Goal: Task Accomplishment & Management: Manage account settings

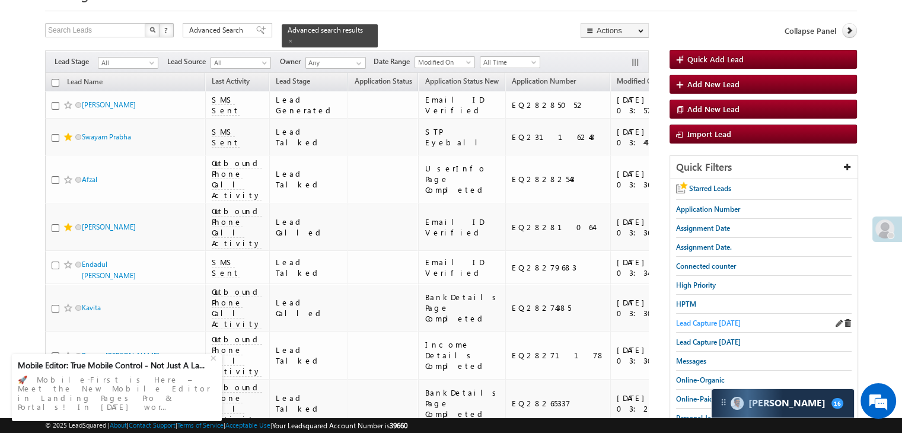
click at [701, 321] on span "Lead Capture [DATE]" at bounding box center [708, 323] width 65 height 9
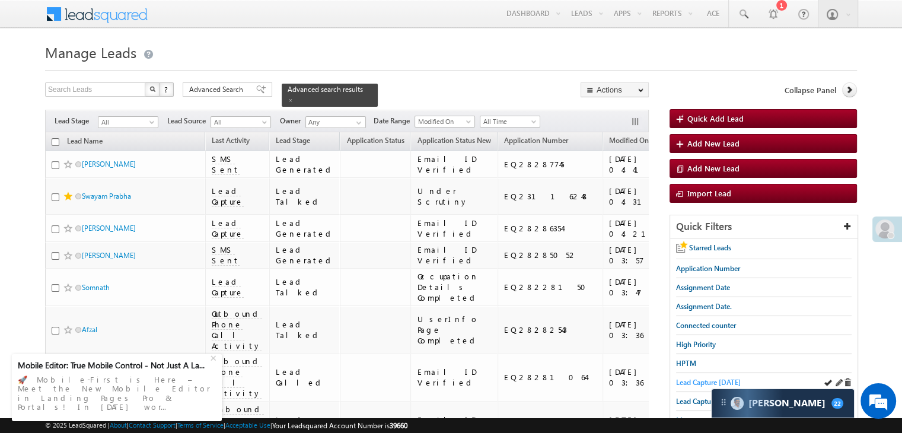
click at [681, 382] on span "Lead Capture [DATE]" at bounding box center [708, 382] width 65 height 9
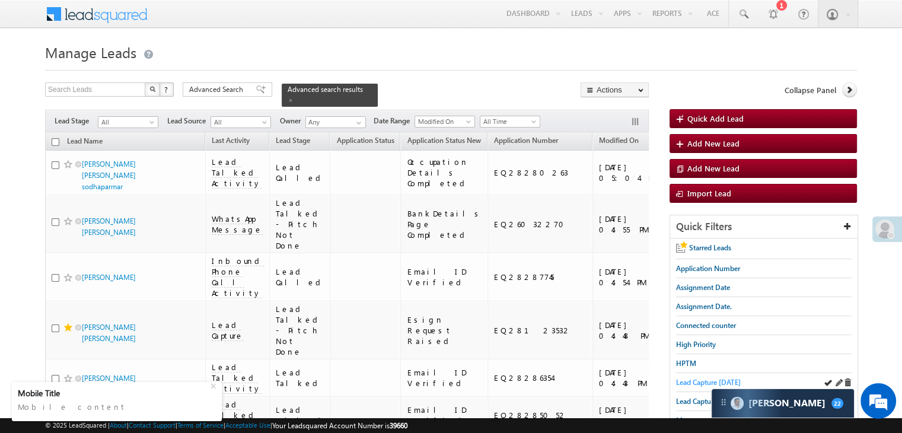
click at [688, 378] on span "Lead Capture [DATE]" at bounding box center [708, 382] width 65 height 9
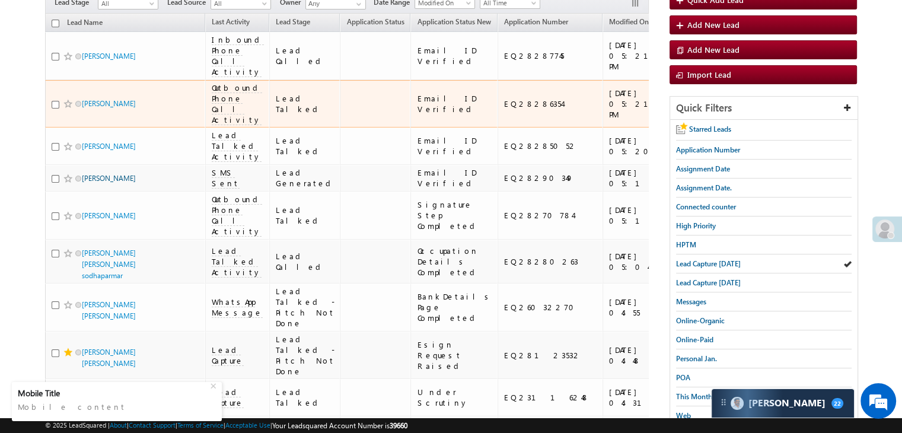
scroll to position [59, 0]
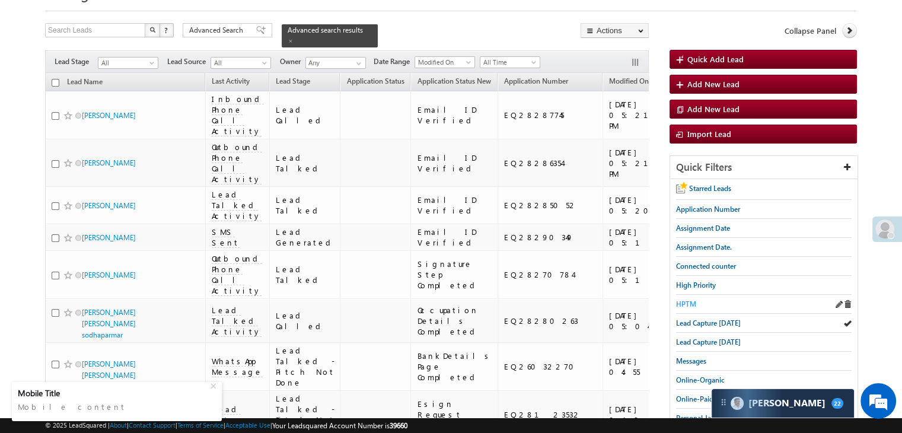
click at [684, 300] on span "HPTM" at bounding box center [686, 304] width 20 height 9
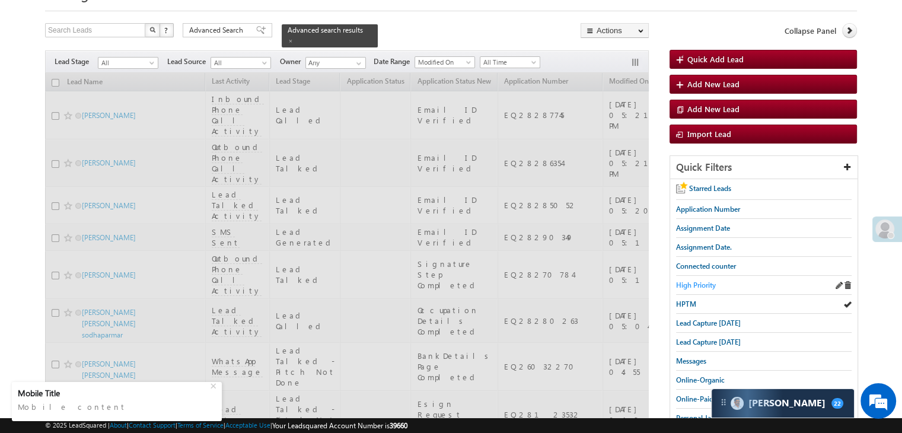
click at [690, 286] on span "High Priority" at bounding box center [696, 285] width 40 height 9
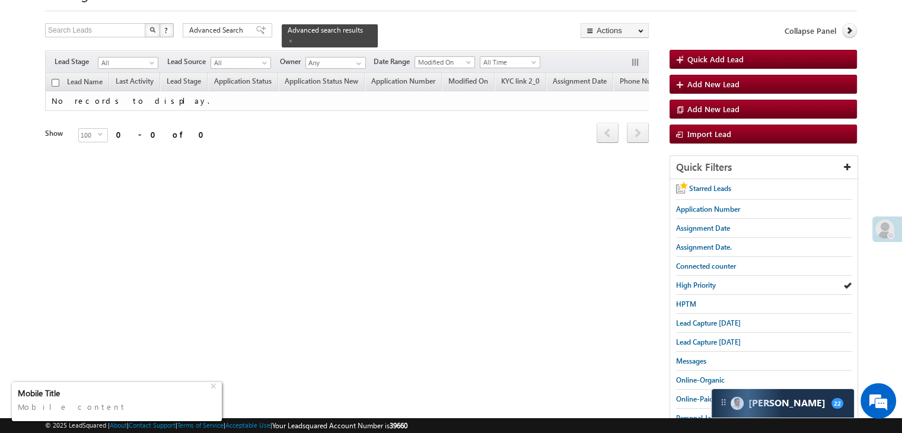
click at [129, 393] on div "Mobile Title" at bounding box center [113, 393] width 191 height 11
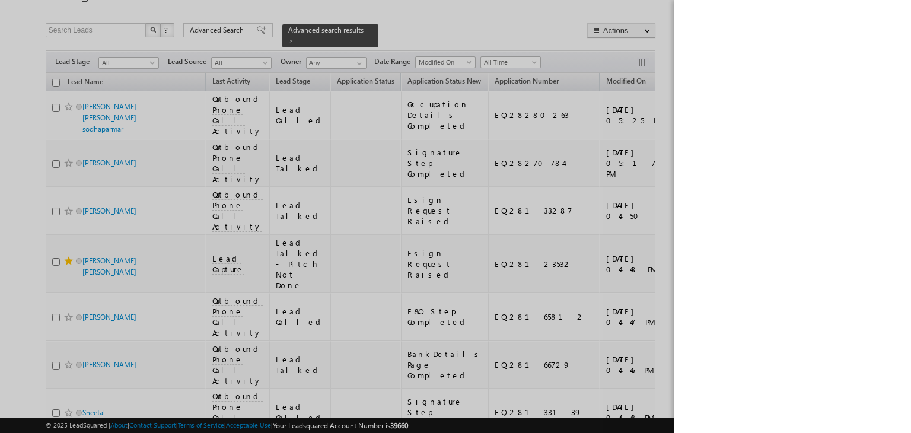
click at [670, 32] on div at bounding box center [455, 216] width 911 height 433
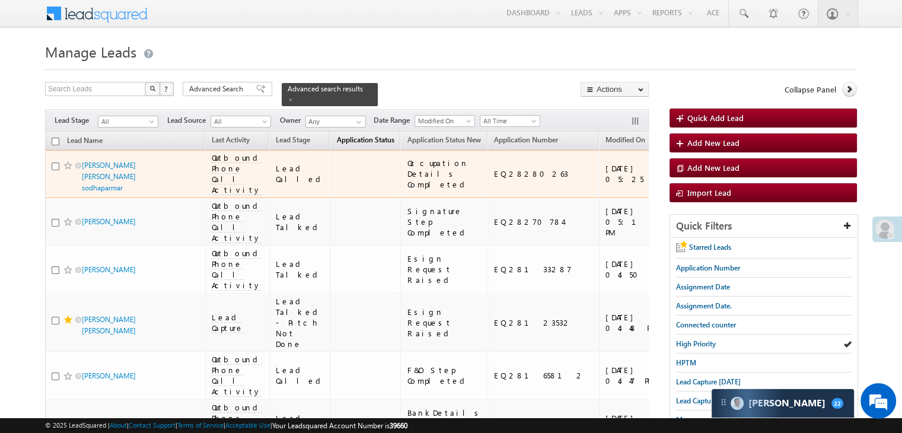
scroll to position [0, 0]
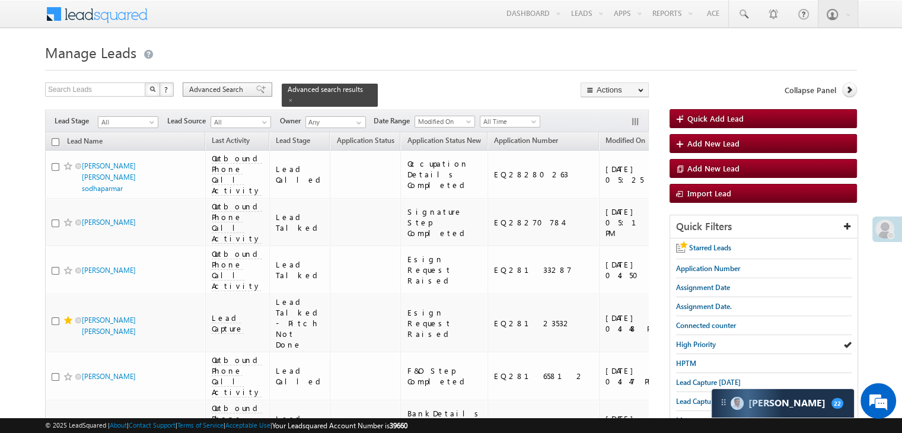
click at [256, 88] on span at bounding box center [260, 89] width 9 height 8
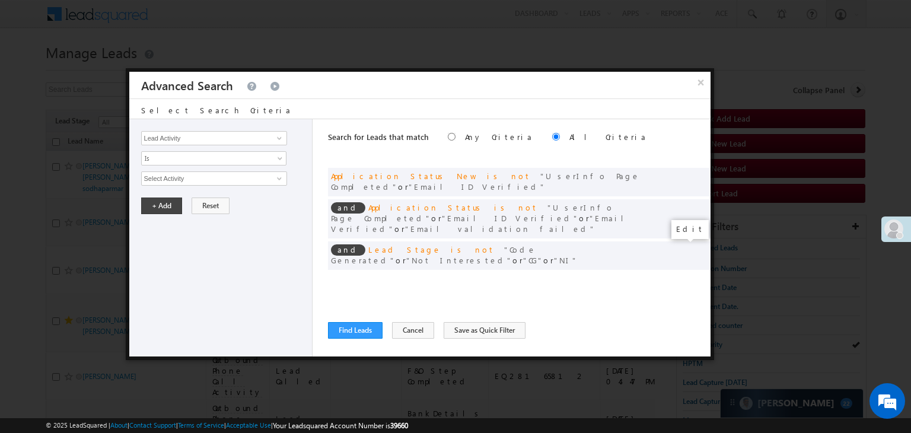
click at [683, 276] on span at bounding box center [683, 280] width 8 height 8
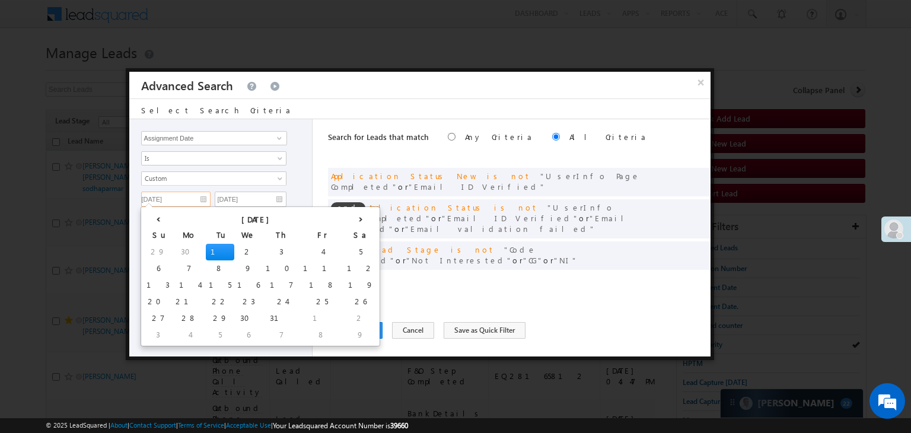
click at [189, 198] on input "[DATE]" at bounding box center [175, 199] width 69 height 15
click at [344, 218] on th "›" at bounding box center [360, 218] width 33 height 18
click at [287, 317] on td "28" at bounding box center [303, 318] width 33 height 17
type input "[DATE]"
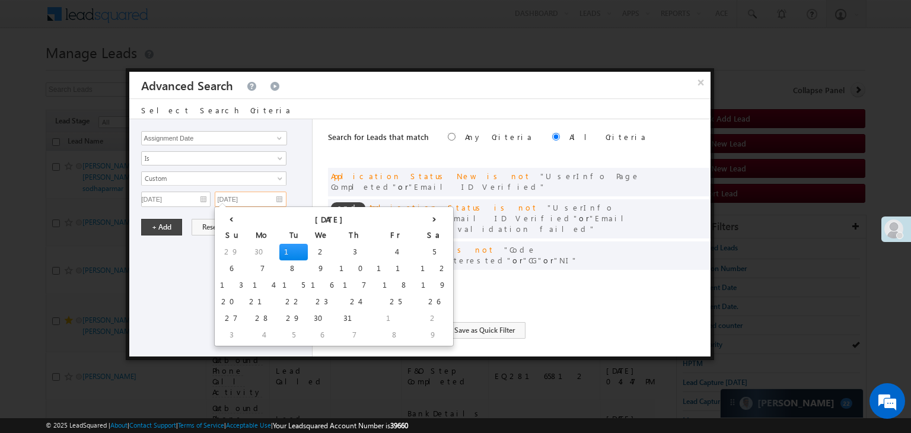
click at [256, 195] on input "[DATE]" at bounding box center [251, 199] width 72 height 15
click at [418, 215] on th "›" at bounding box center [434, 218] width 33 height 18
click at [219, 333] on td "31" at bounding box center [235, 335] width 37 height 17
type input "08/31/25"
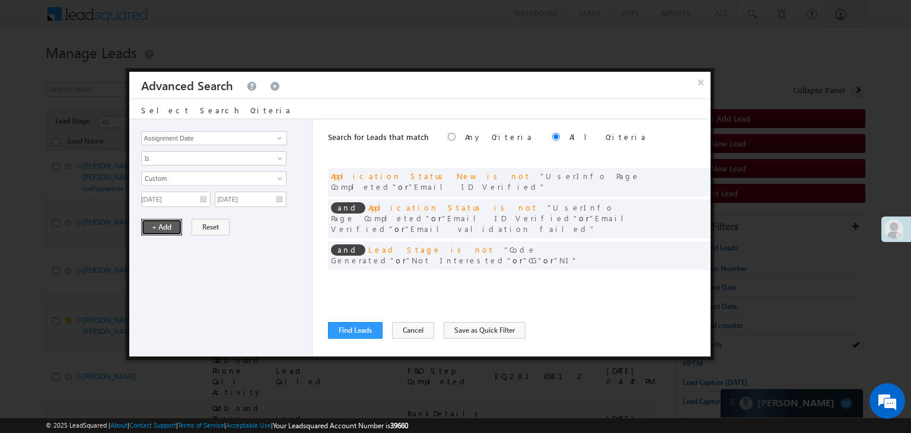
click at [161, 224] on button "+ Add" at bounding box center [161, 227] width 41 height 17
click at [353, 327] on button "Find Leads" at bounding box center [355, 330] width 55 height 17
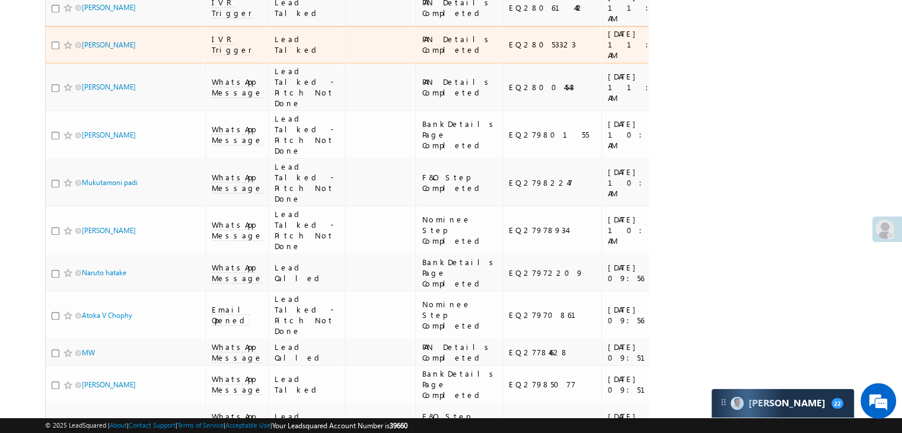
scroll to position [949, 0]
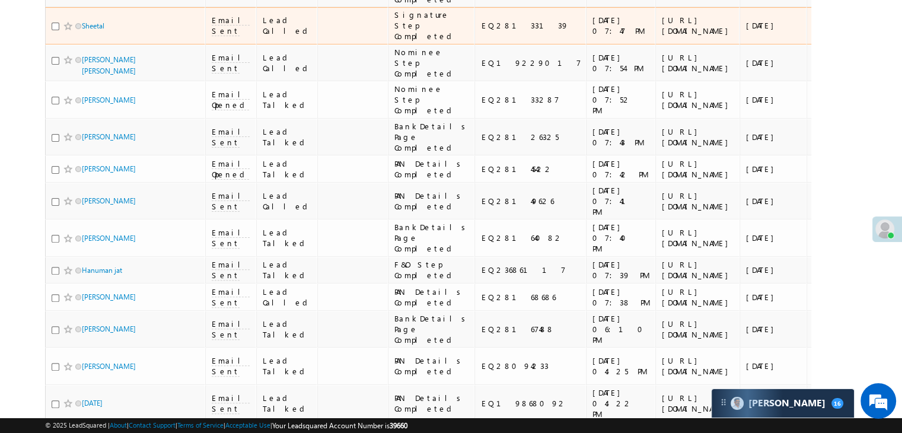
scroll to position [265, 0]
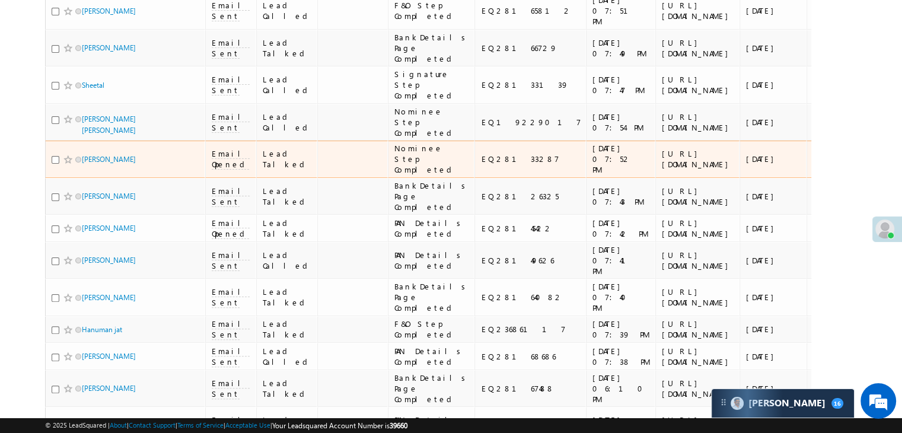
click at [662, 170] on div "https://angelbroking1-pk3em7sa.customui-test.leadsquared.com?leadId=9ef4a0b8-ad…" at bounding box center [698, 158] width 72 height 21
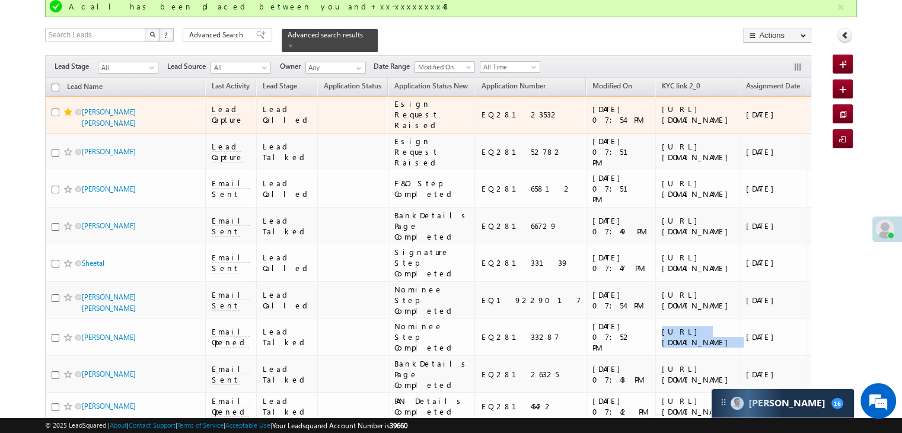
scroll to position [27, 0]
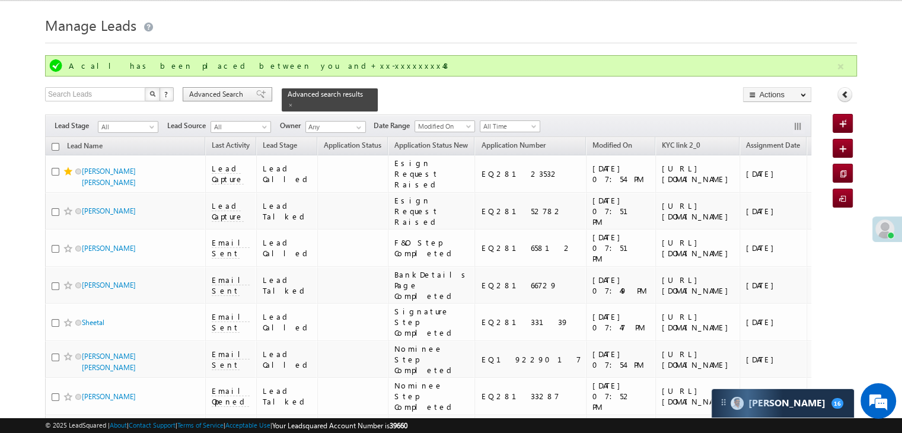
click at [260, 94] on div "Advanced Search" at bounding box center [228, 94] width 90 height 14
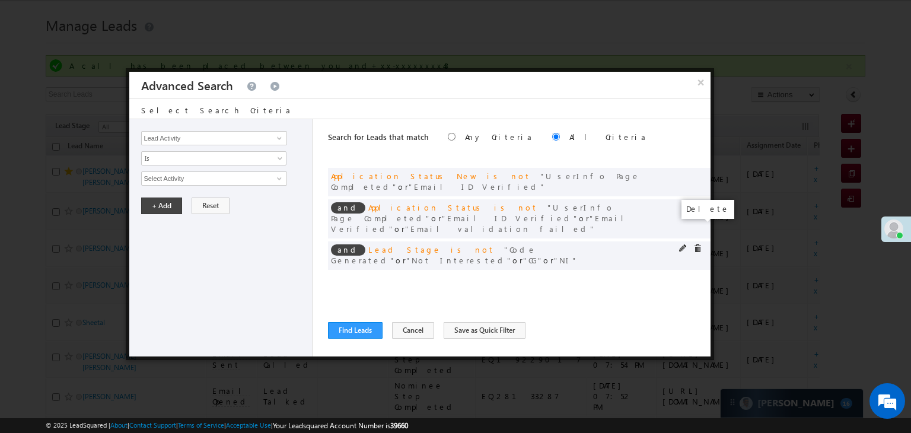
click at [695, 244] on span at bounding box center [697, 248] width 8 height 8
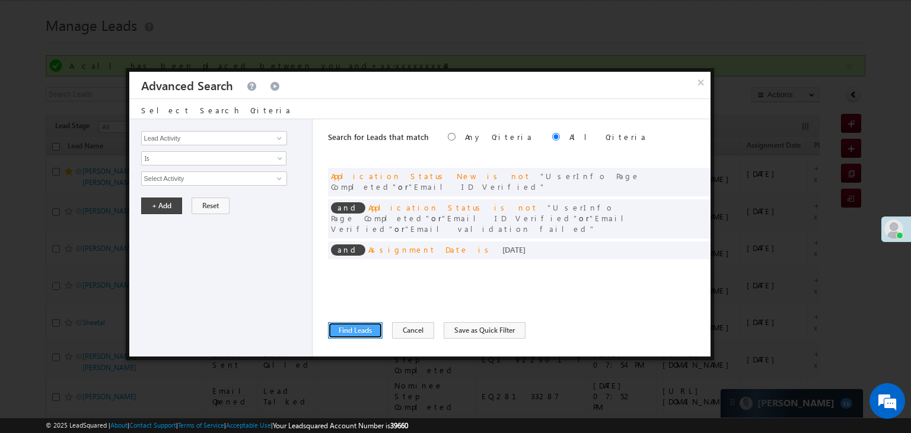
click at [350, 333] on button "Find Leads" at bounding box center [355, 330] width 55 height 17
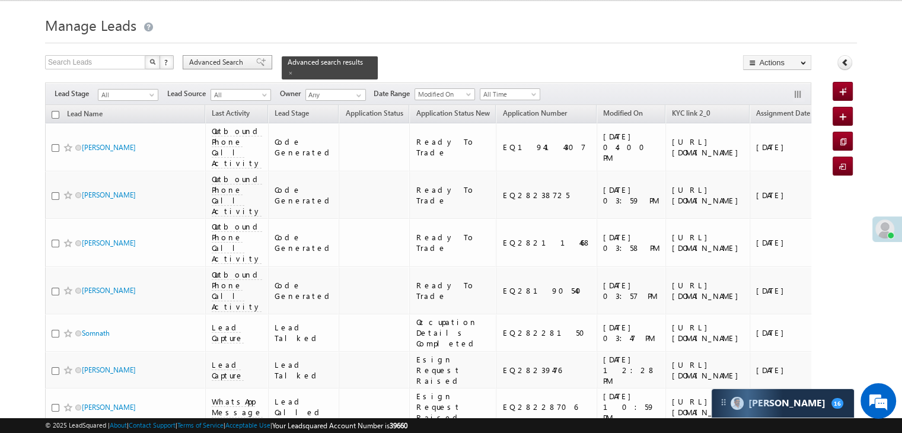
click at [224, 65] on span "Advanced Search" at bounding box center [218, 62] width 58 height 11
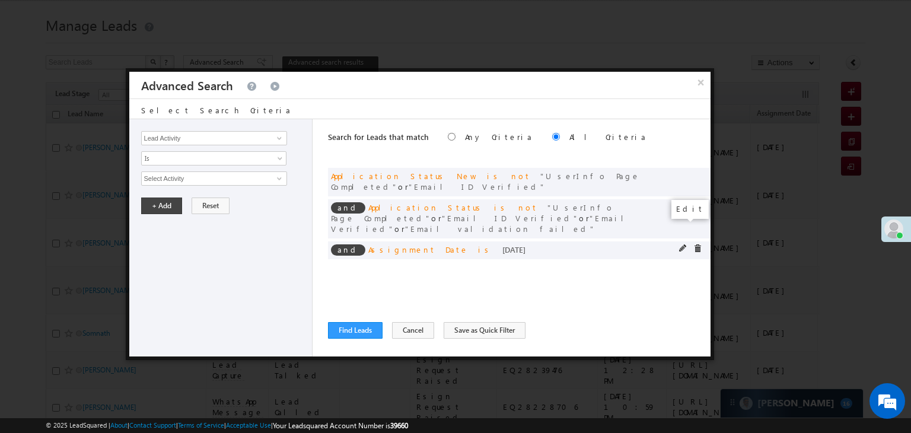
click at [682, 244] on span at bounding box center [683, 248] width 8 height 8
click at [185, 179] on span "[DATE]" at bounding box center [206, 178] width 129 height 11
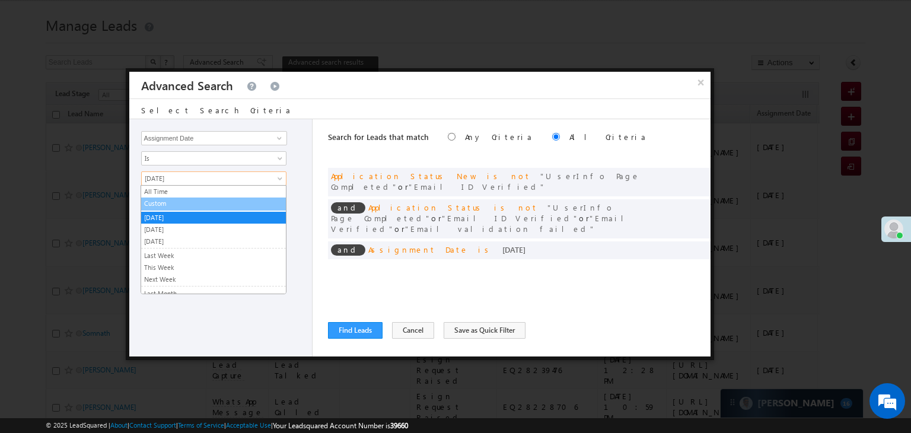
click at [175, 202] on link "Custom" at bounding box center [213, 203] width 145 height 11
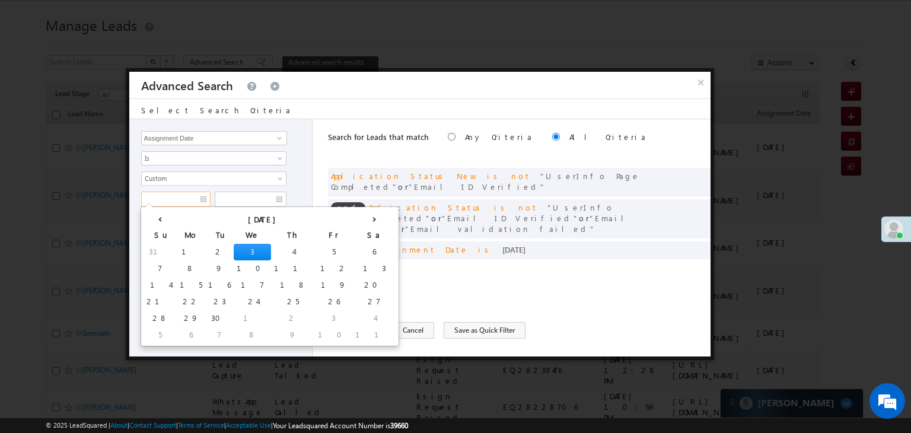
click at [175, 202] on input "text" at bounding box center [175, 199] width 69 height 15
click at [177, 251] on td "1" at bounding box center [191, 252] width 28 height 17
type input "[DATE]"
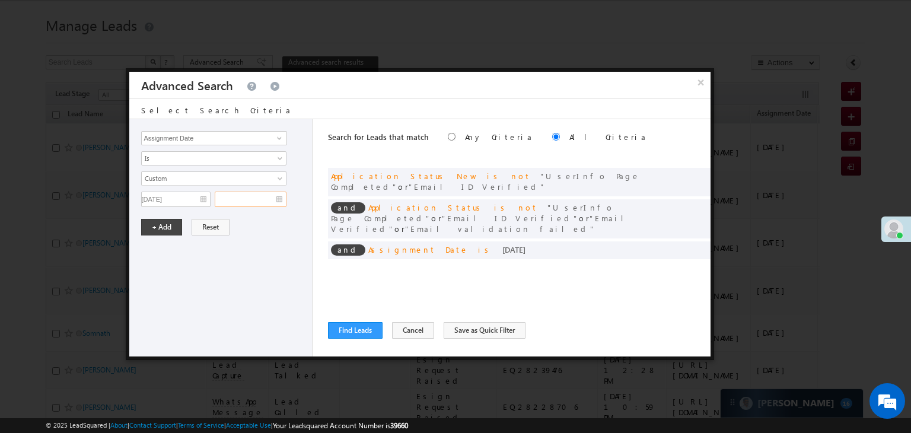
click at [245, 199] on input "text" at bounding box center [251, 199] width 72 height 15
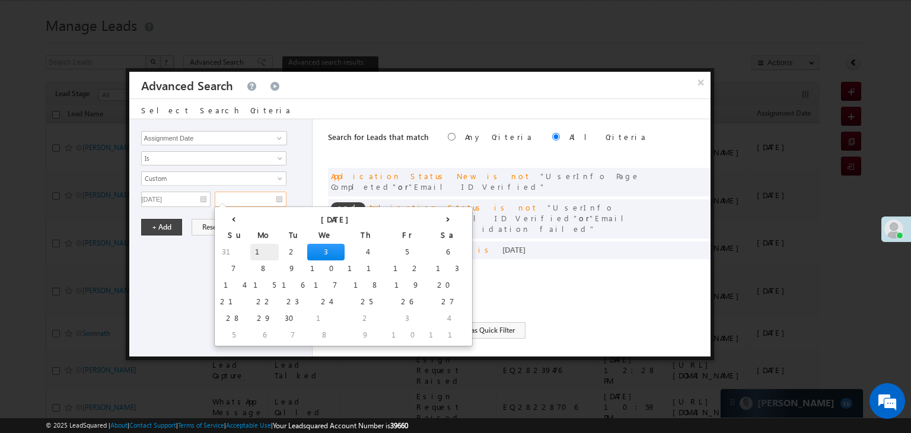
click at [250, 247] on td "1" at bounding box center [264, 252] width 28 height 17
type input "[DATE]"
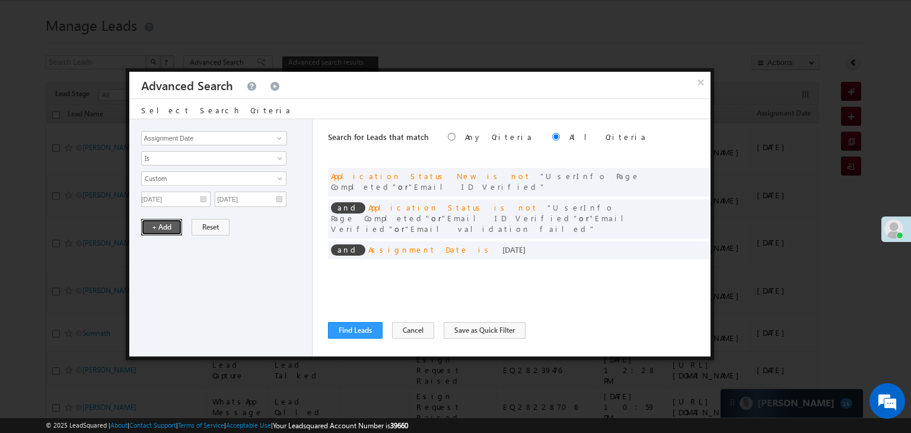
click at [152, 224] on button "+ Add" at bounding box center [161, 227] width 41 height 17
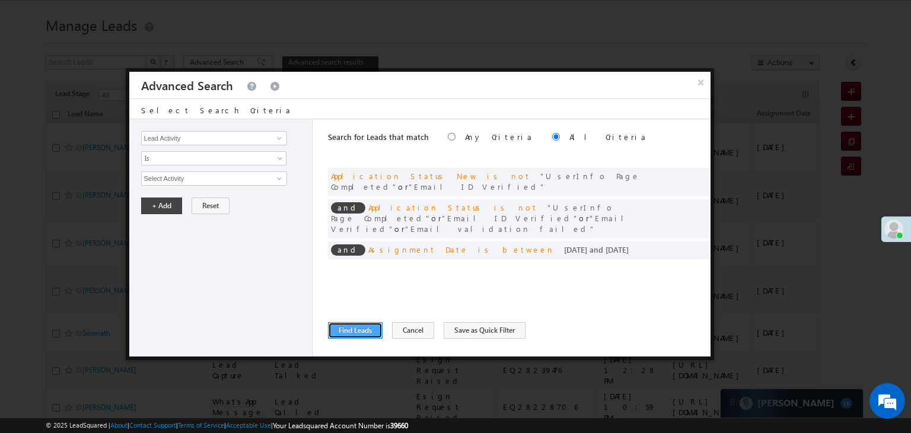
click at [364, 323] on button "Find Leads" at bounding box center [355, 330] width 55 height 17
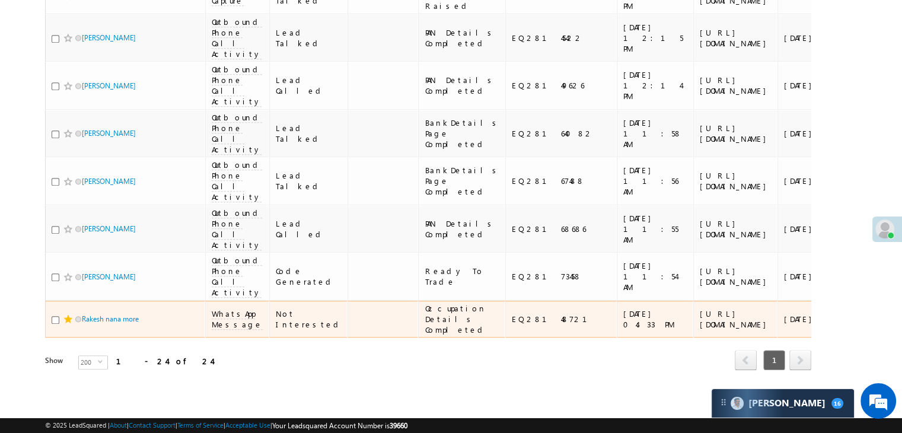
scroll to position [1467, 0]
click at [700, 308] on div "https://angelbroking1-pk3em7sa.customui-test.leadsquared.com?leadId=05d6b139-2e…" at bounding box center [736, 318] width 72 height 21
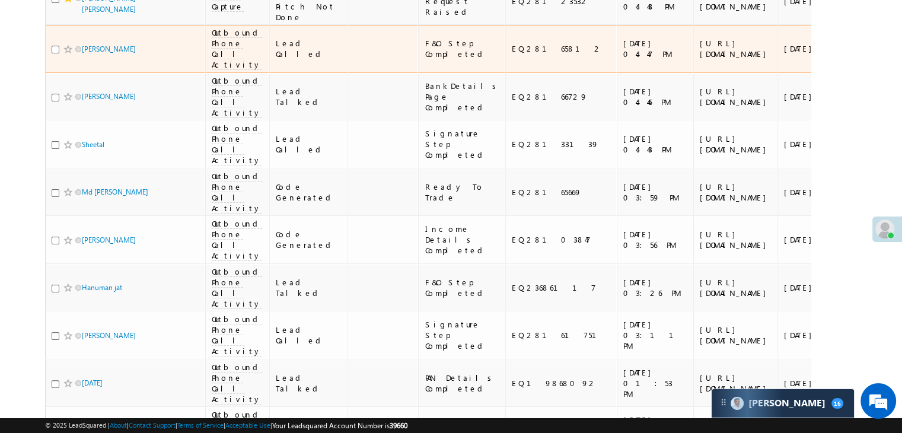
scroll to position [0, 0]
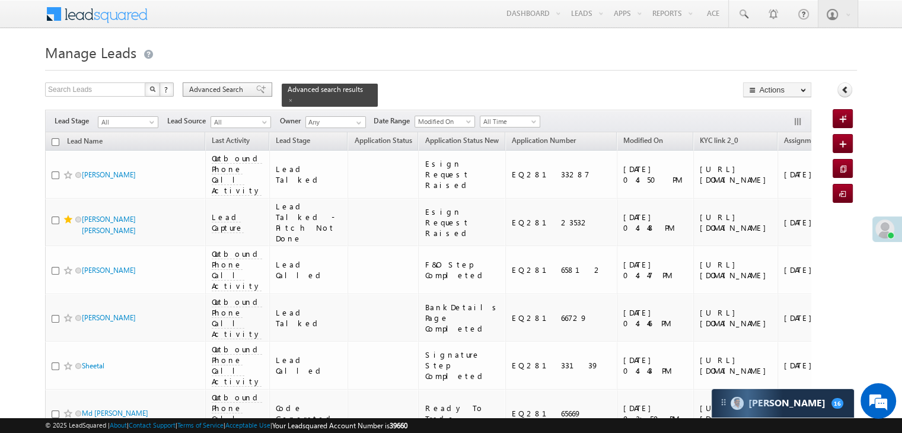
click at [238, 91] on span "Advanced Search" at bounding box center [218, 89] width 58 height 11
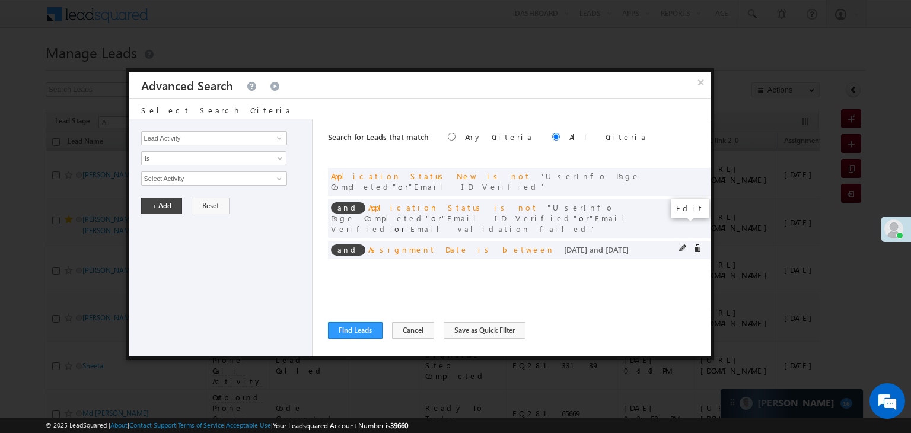
click at [679, 244] on span at bounding box center [683, 248] width 8 height 8
click at [234, 181] on span "Custom" at bounding box center [206, 178] width 129 height 11
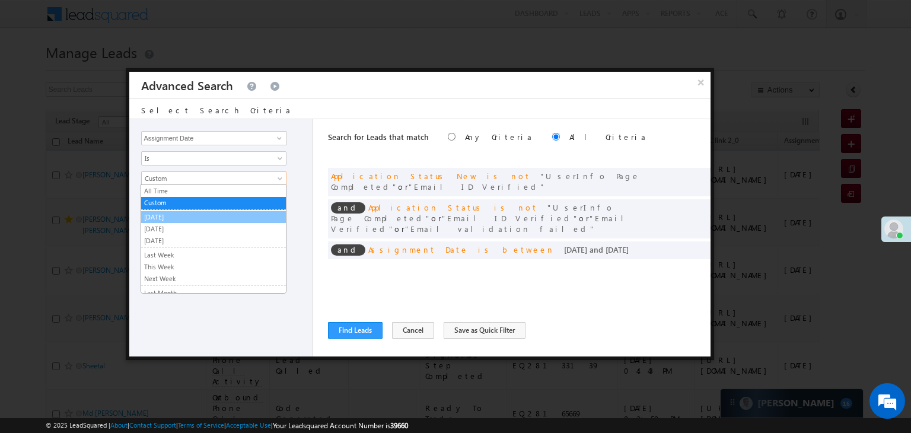
click at [181, 215] on link "[DATE]" at bounding box center [213, 217] width 145 height 11
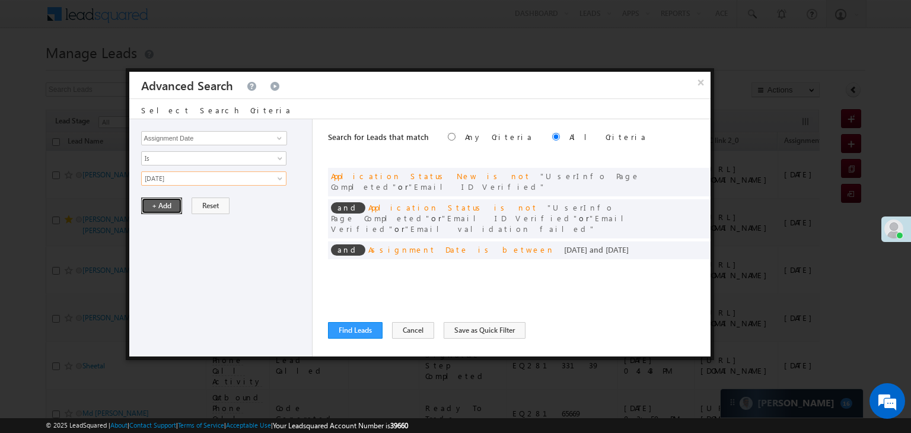
click at [173, 211] on button "+ Add" at bounding box center [161, 206] width 41 height 17
click at [365, 331] on button "Find Leads" at bounding box center [355, 330] width 55 height 17
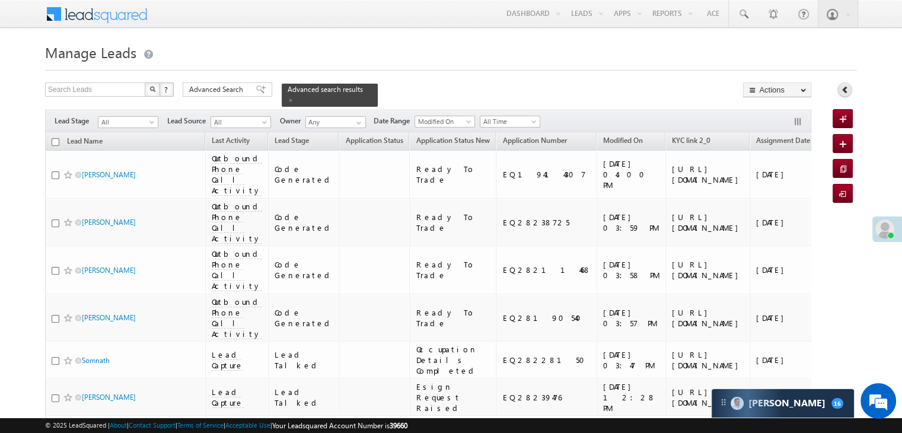
click at [844, 94] on link at bounding box center [844, 89] width 15 height 15
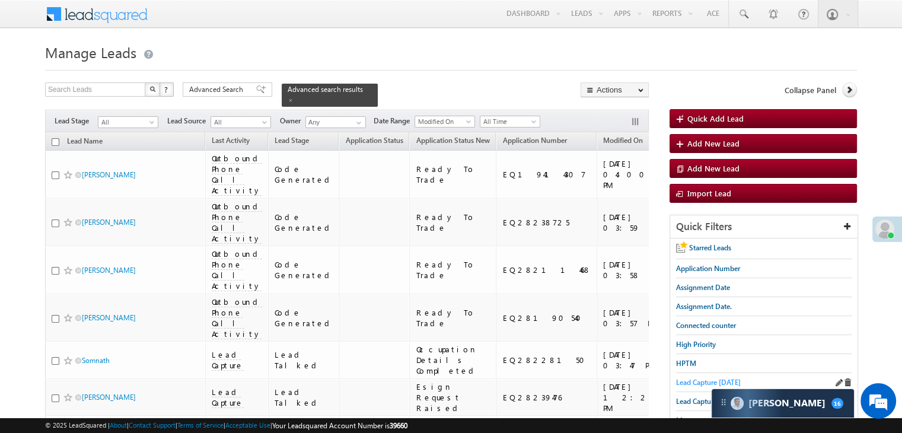
click at [698, 381] on span "Lead Capture [DATE]" at bounding box center [708, 382] width 65 height 9
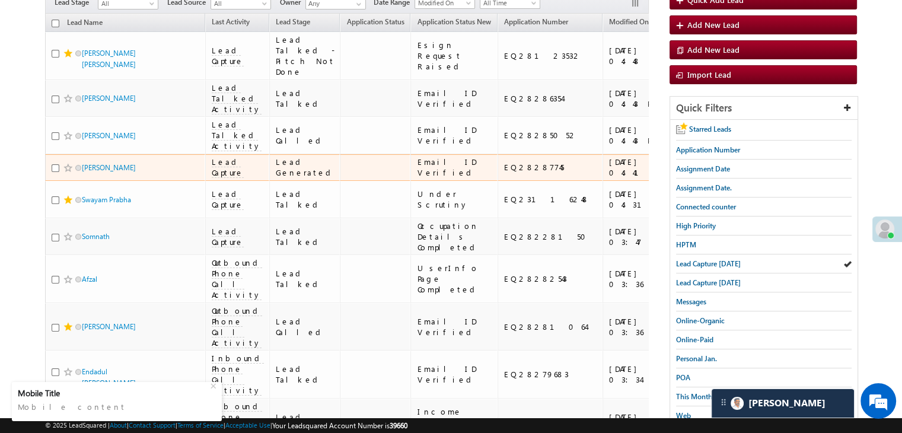
scroll to position [12138, 0]
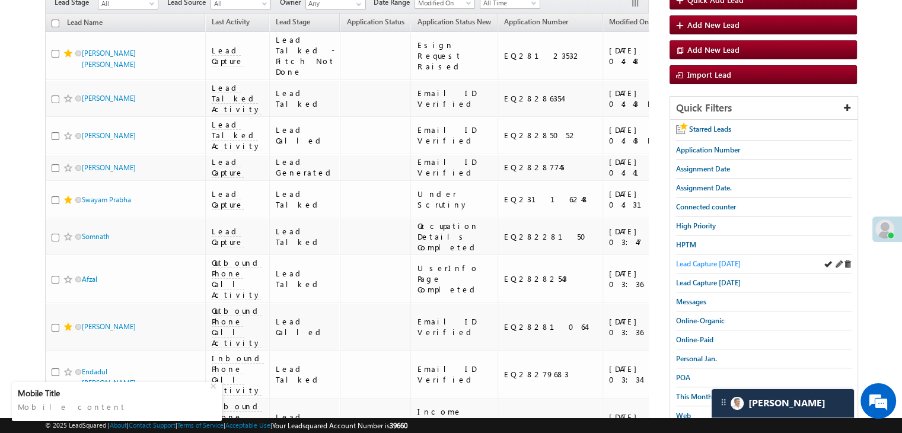
click at [690, 259] on span "Lead Capture [DATE]" at bounding box center [708, 263] width 65 height 9
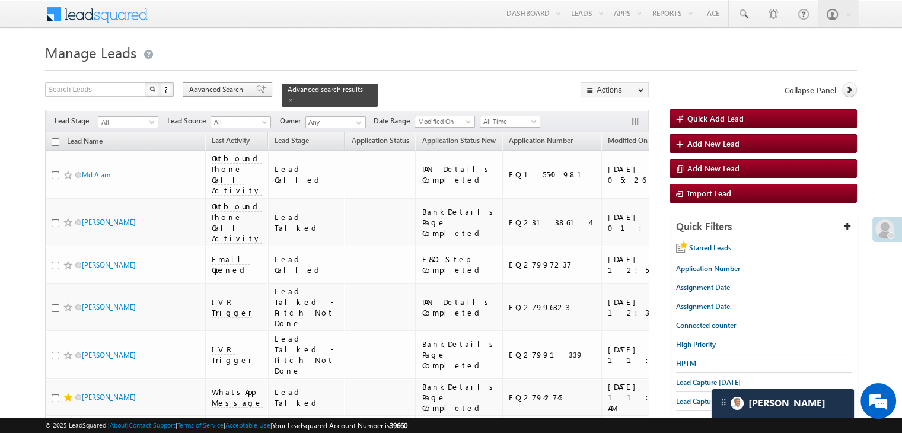
click at [223, 88] on span "Advanced Search" at bounding box center [218, 89] width 58 height 11
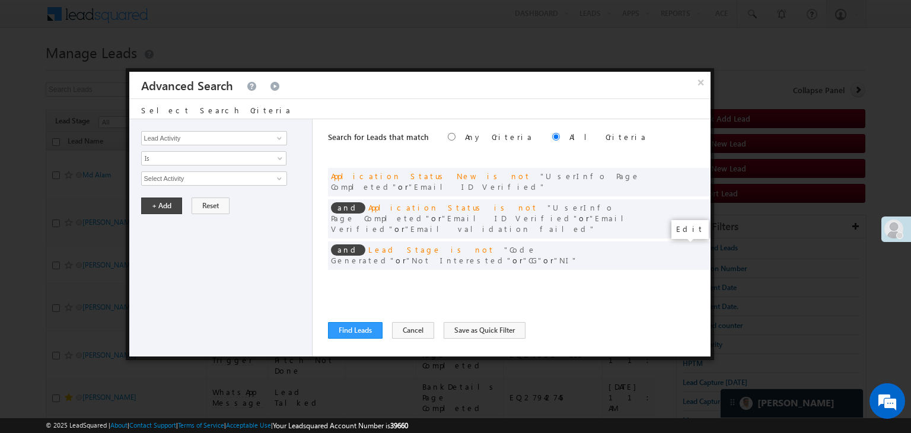
click at [683, 276] on span at bounding box center [683, 280] width 8 height 8
click at [681, 276] on span at bounding box center [683, 280] width 8 height 8
click at [178, 197] on input "[DATE]" at bounding box center [175, 199] width 69 height 15
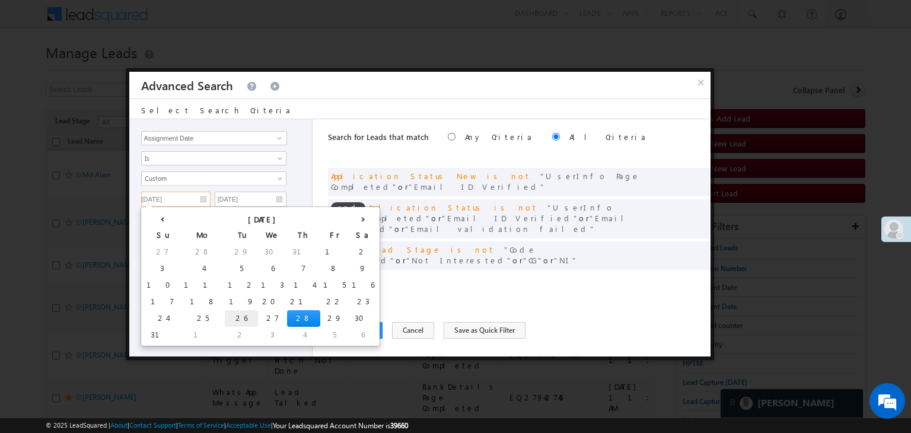
click at [225, 316] on td "26" at bounding box center [241, 318] width 33 height 17
type input "08/26/25"
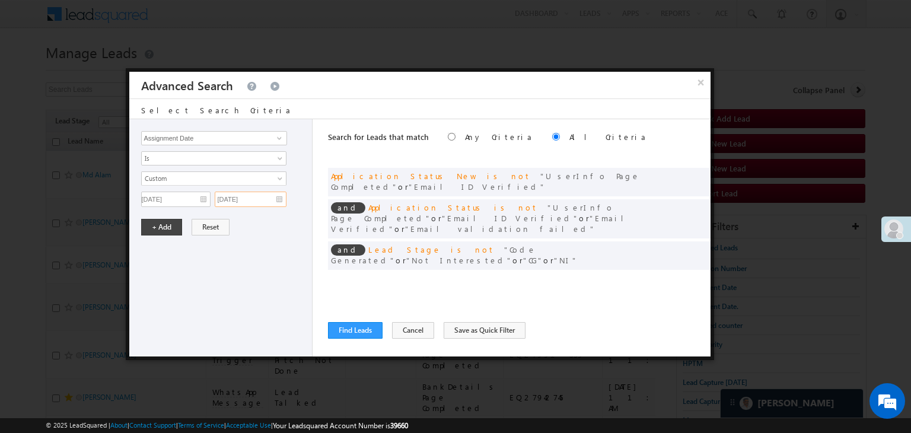
click at [273, 193] on input "08/31/25" at bounding box center [251, 199] width 72 height 15
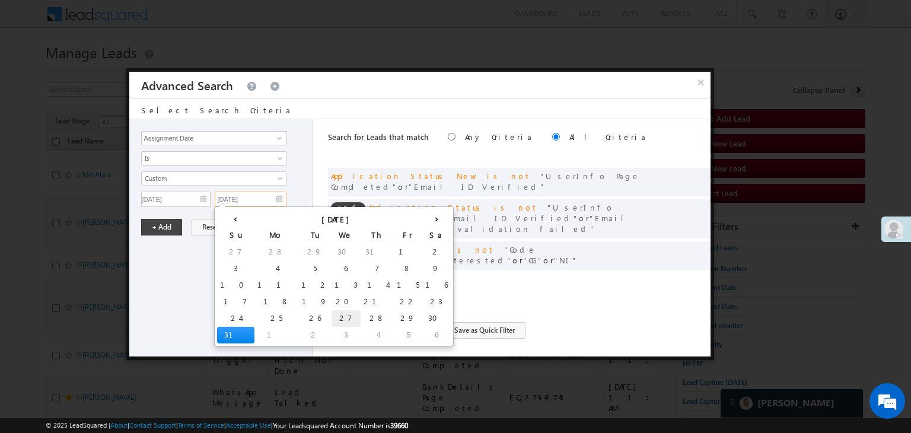
click at [332, 316] on td "27" at bounding box center [346, 318] width 29 height 17
type input "08/27/25"
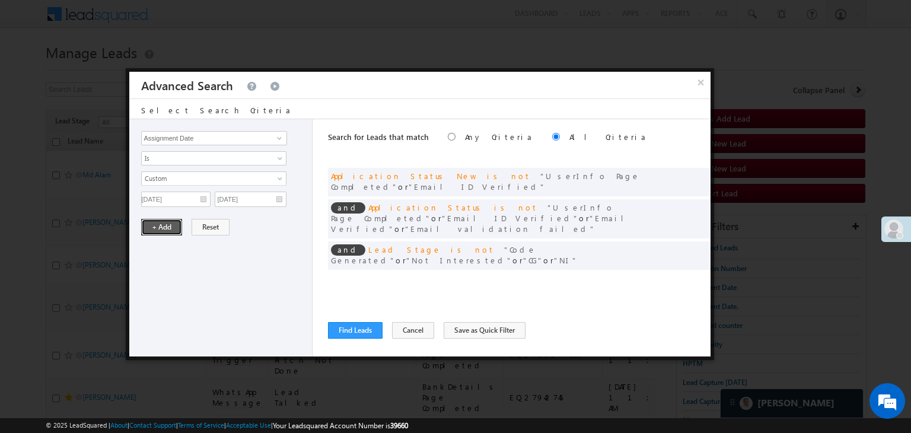
click at [147, 222] on button "+ Add" at bounding box center [161, 227] width 41 height 17
click at [345, 332] on button "Find Leads" at bounding box center [355, 330] width 55 height 17
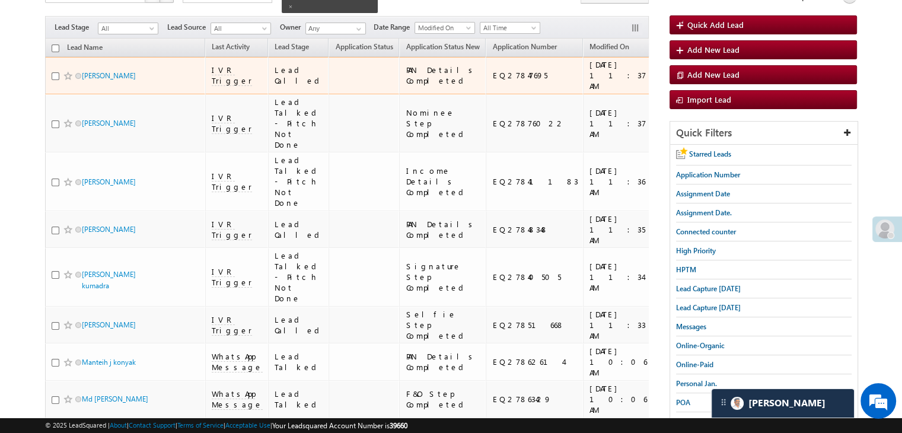
scroll to position [59, 0]
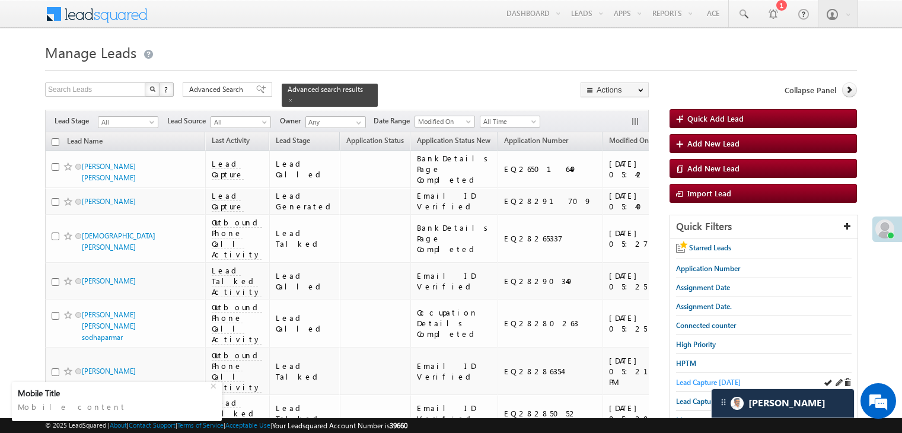
drag, startPoint x: 0, startPoint y: 0, endPoint x: 714, endPoint y: 264, distance: 761.3
click at [714, 378] on span "Lead Capture [DATE]" at bounding box center [708, 382] width 65 height 9
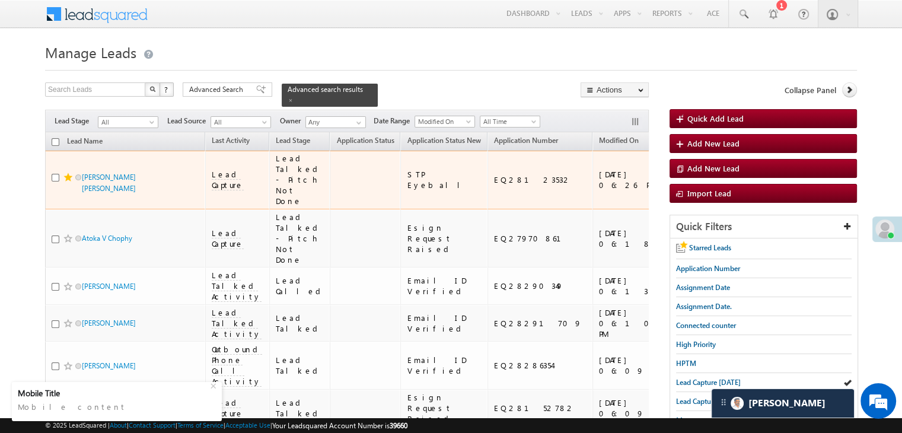
click at [682, 190] on div "[URL][DOMAIN_NAME]" at bounding box center [718, 179] width 72 height 21
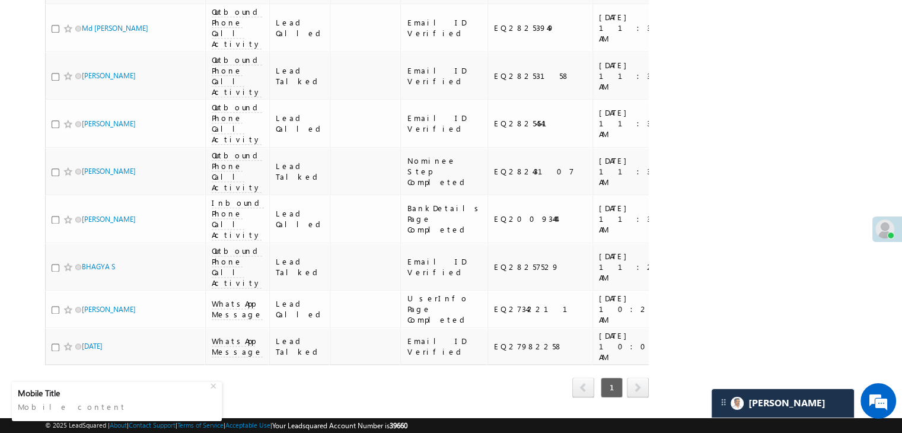
scroll to position [1601, 0]
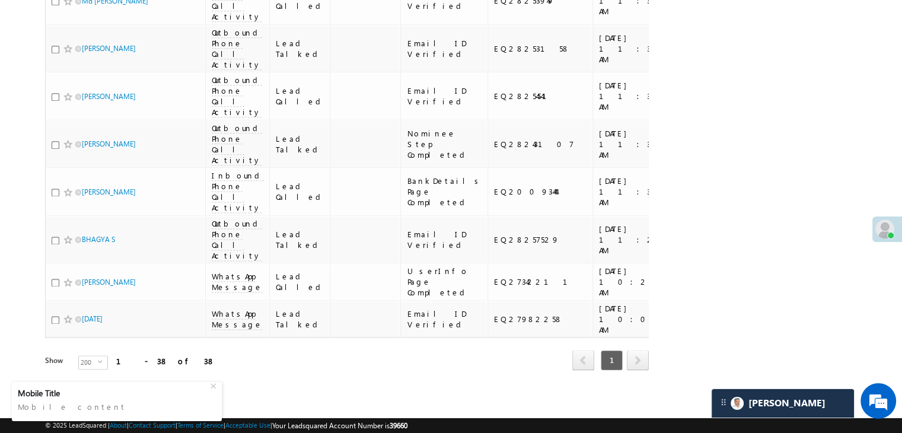
copy div "EQ28239476"
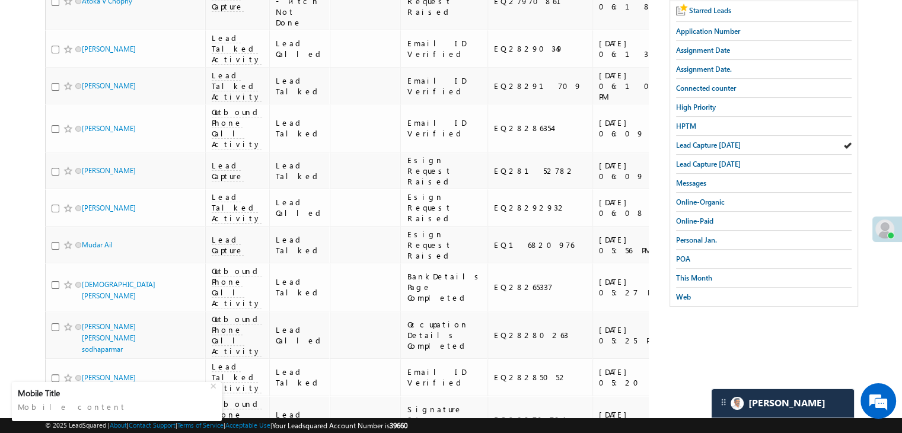
scroll to position [0, 0]
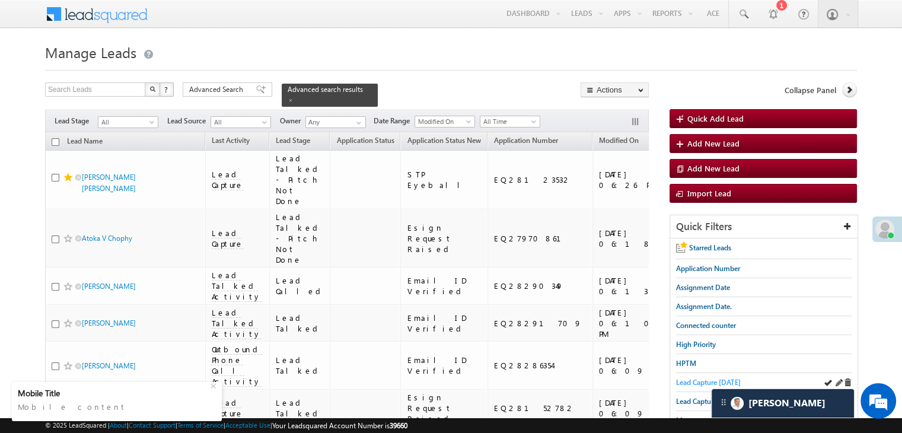
click at [684, 381] on span "Lead Capture [DATE]" at bounding box center [708, 382] width 65 height 9
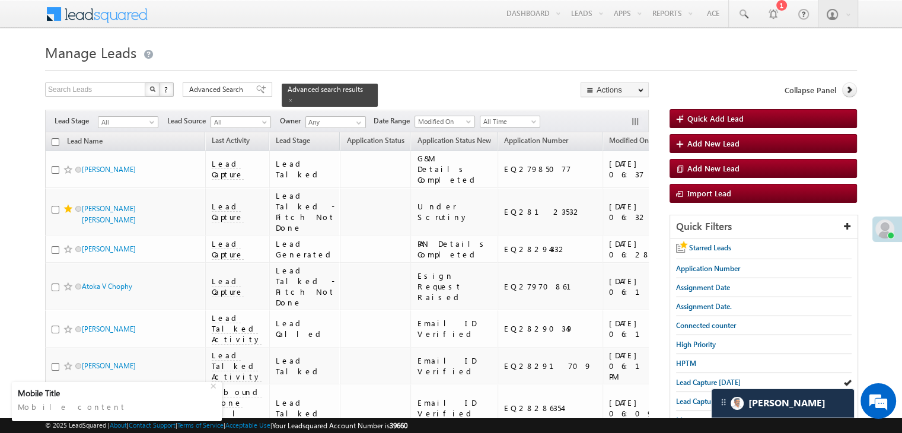
click at [684, 381] on span "Lead Capture [DATE]" at bounding box center [708, 382] width 65 height 9
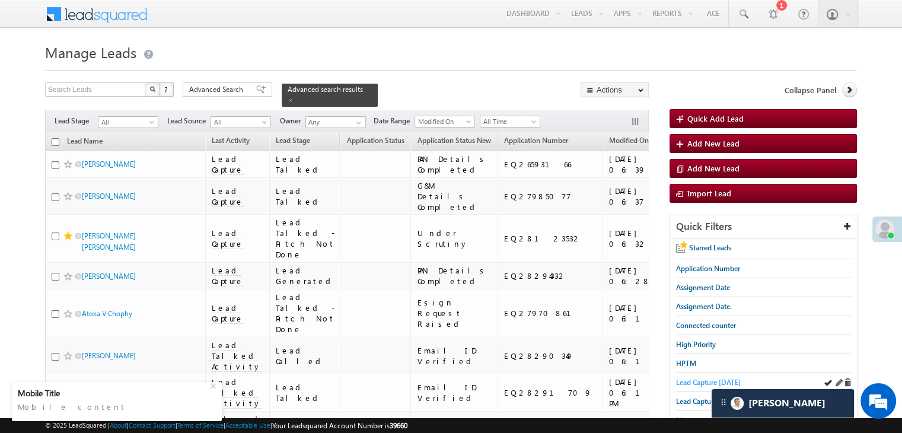
click at [688, 381] on span "Lead Capture [DATE]" at bounding box center [708, 382] width 65 height 9
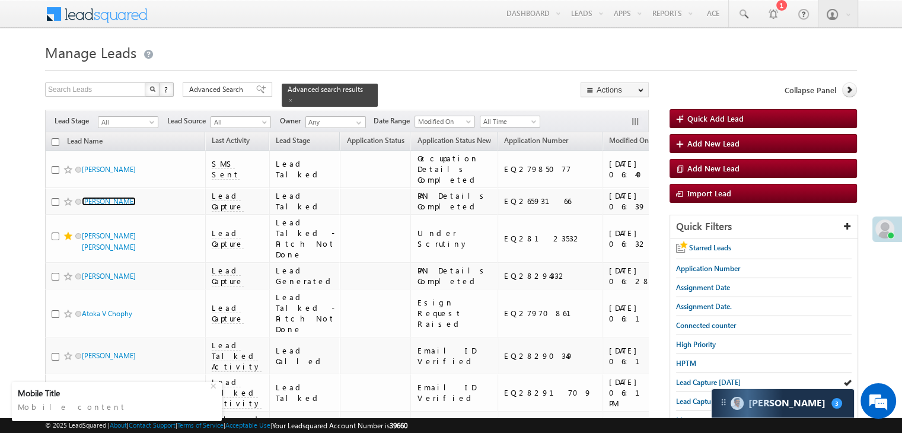
scroll to position [12555, 0]
click at [703, 380] on span "Lead Capture [DATE]" at bounding box center [708, 382] width 65 height 9
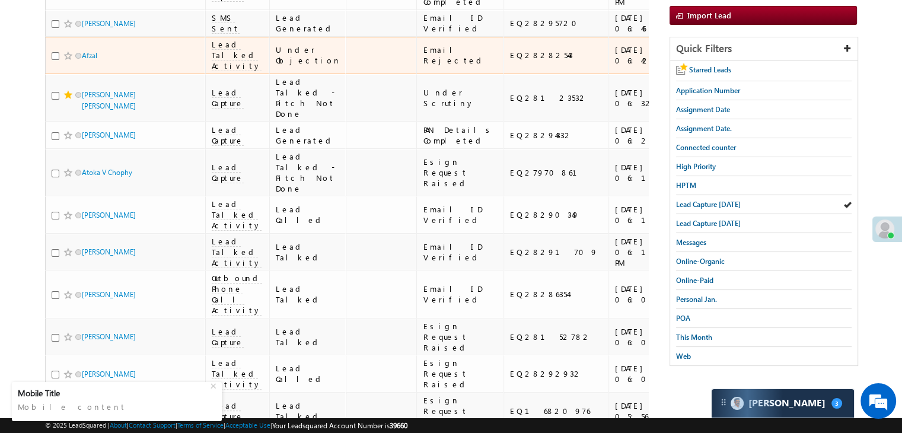
scroll to position [0, 0]
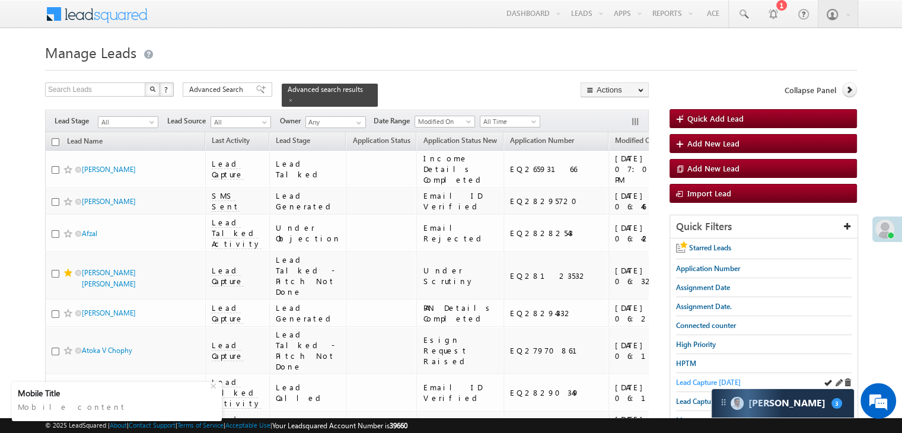
click at [687, 378] on span "Lead Capture [DATE]" at bounding box center [708, 382] width 65 height 9
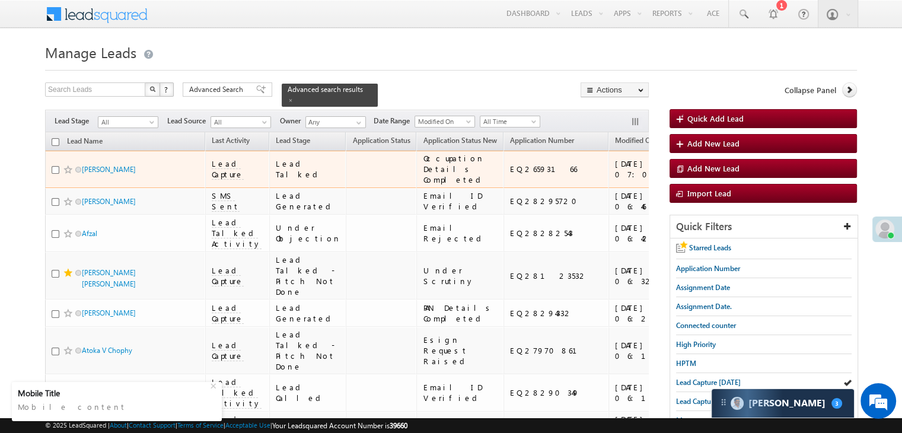
click at [65, 174] on span at bounding box center [67, 169] width 9 height 9
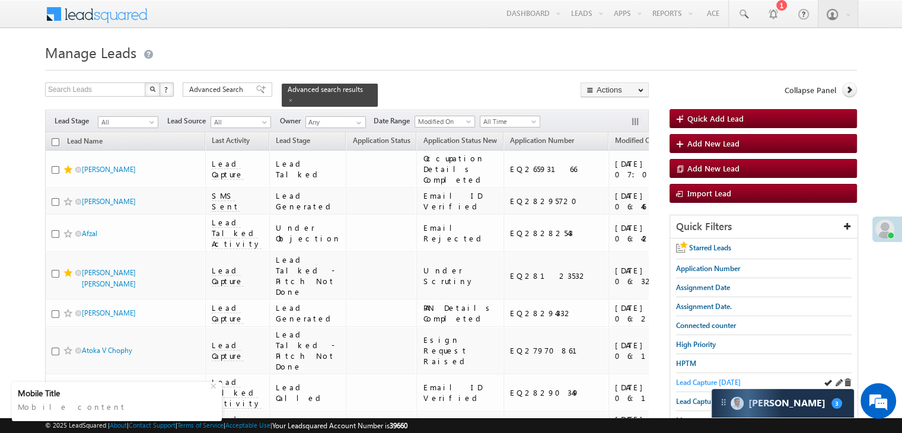
click at [703, 378] on span "Lead Capture [DATE]" at bounding box center [708, 382] width 65 height 9
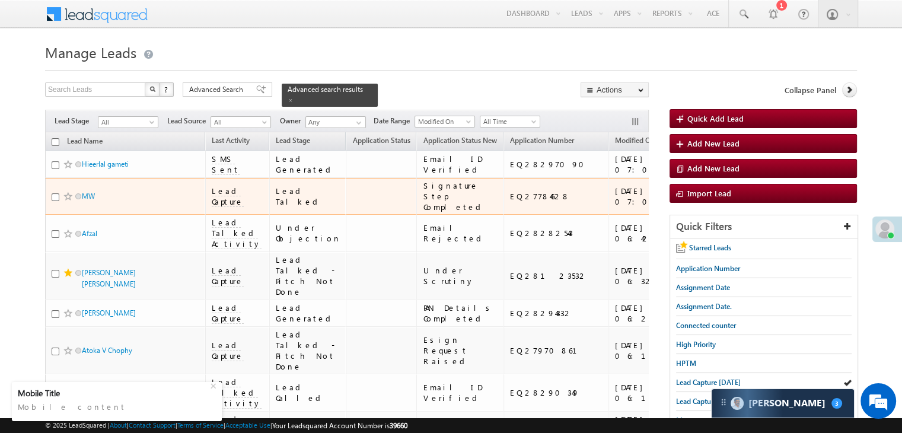
click at [66, 201] on span at bounding box center [67, 196] width 9 height 9
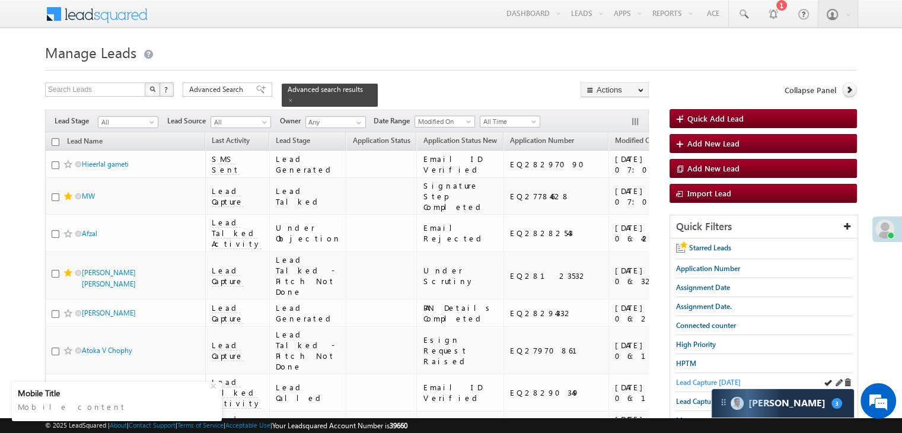
click at [716, 378] on span "Lead Capture [DATE]" at bounding box center [708, 382] width 65 height 9
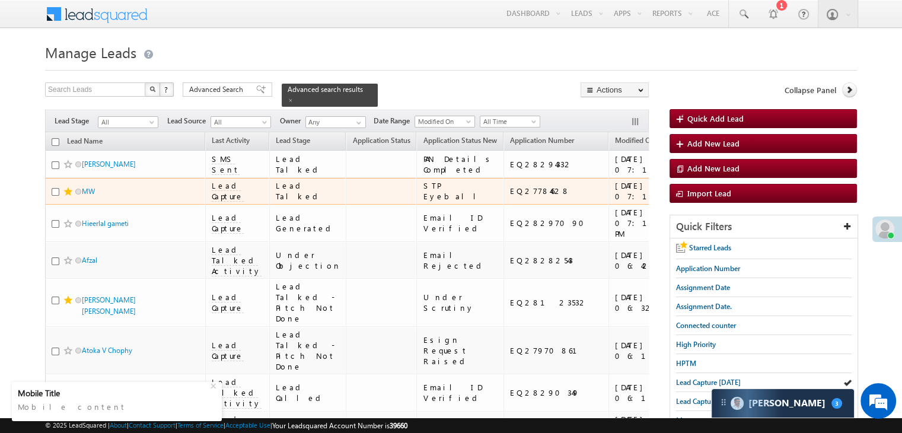
click at [698, 202] on div "https://angelbroking1-pk3em7sa.customui-test.leadsquared.com?leadId=bd3752d7-60…" at bounding box center [734, 190] width 72 height 21
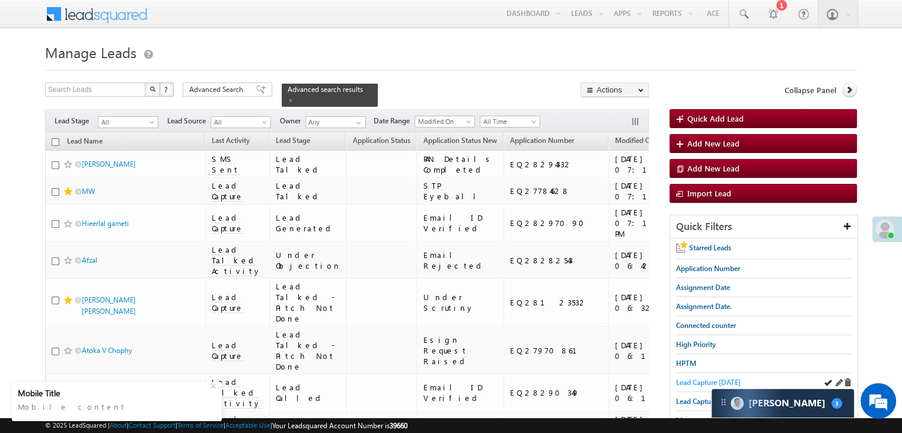
click at [703, 383] on span "Lead Capture [DATE]" at bounding box center [708, 382] width 65 height 9
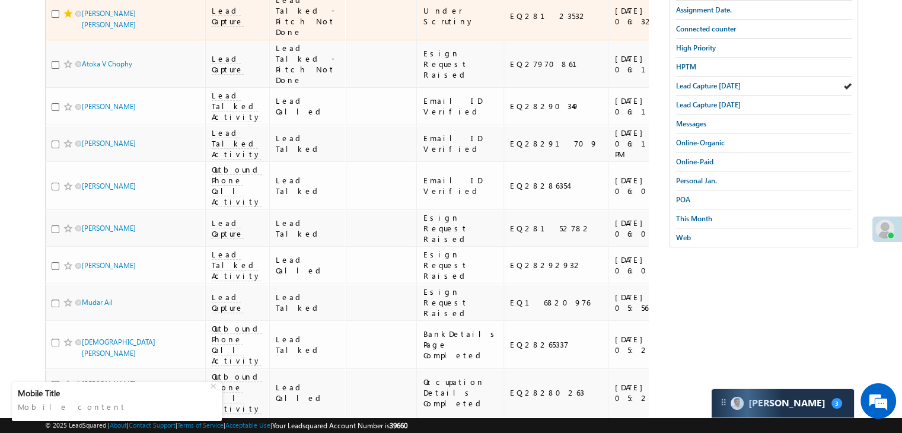
scroll to position [178, 0]
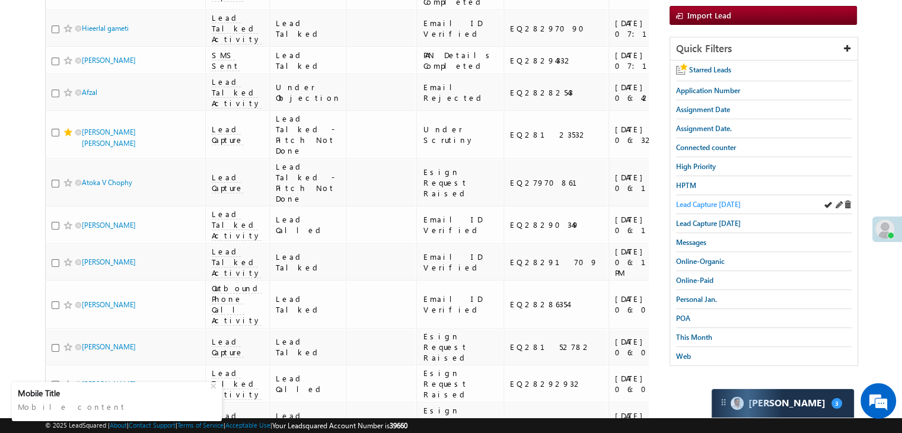
click at [728, 205] on span "Lead Capture [DATE]" at bounding box center [708, 204] width 65 height 9
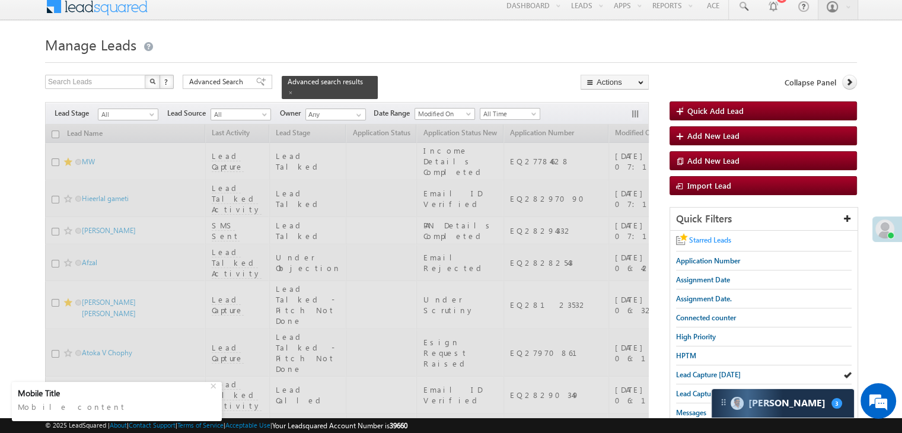
scroll to position [0, 0]
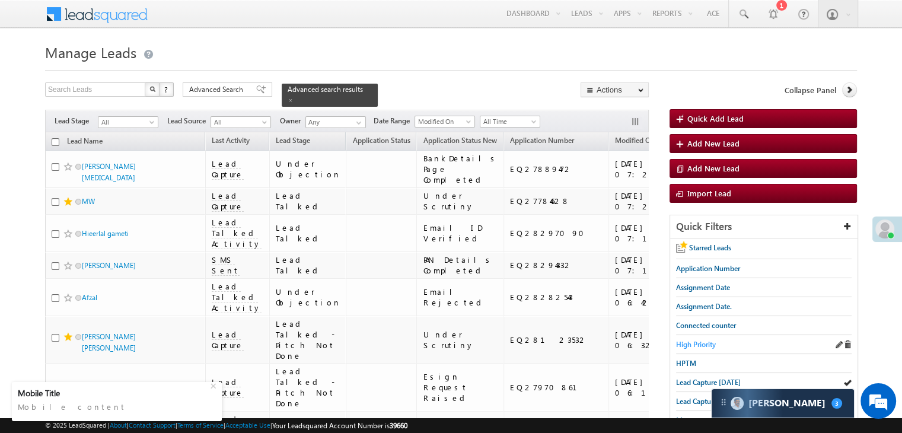
click at [691, 340] on span "High Priority" at bounding box center [696, 344] width 40 height 9
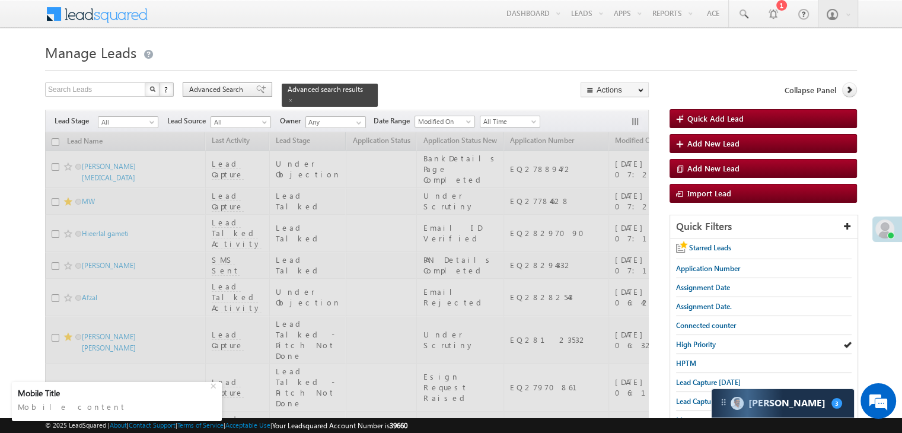
click at [256, 91] on span at bounding box center [260, 89] width 9 height 8
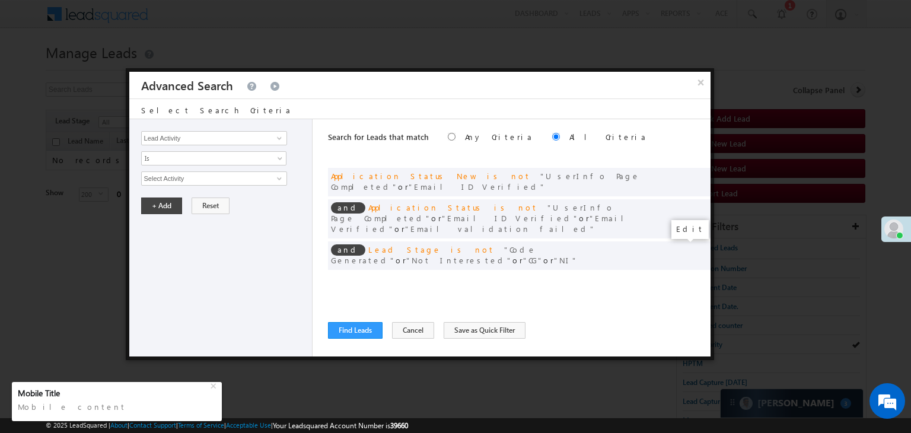
click at [684, 276] on span at bounding box center [683, 280] width 8 height 8
click at [681, 276] on span at bounding box center [683, 280] width 8 height 8
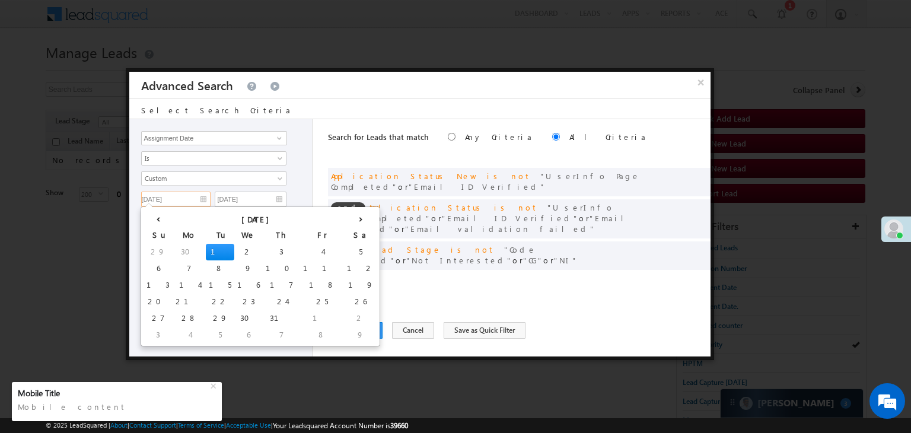
click at [204, 198] on input "07/01/25" at bounding box center [175, 199] width 69 height 15
click at [344, 219] on th "›" at bounding box center [360, 218] width 33 height 18
click at [349, 219] on th "›" at bounding box center [363, 218] width 28 height 18
click at [177, 250] on td "1" at bounding box center [191, 252] width 28 height 17
type input "09/01/25"
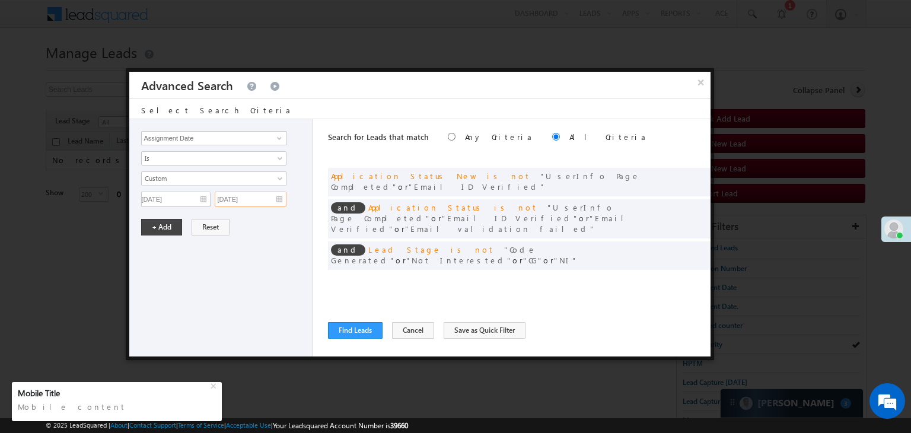
click at [261, 199] on input "07/01/25" at bounding box center [251, 199] width 72 height 15
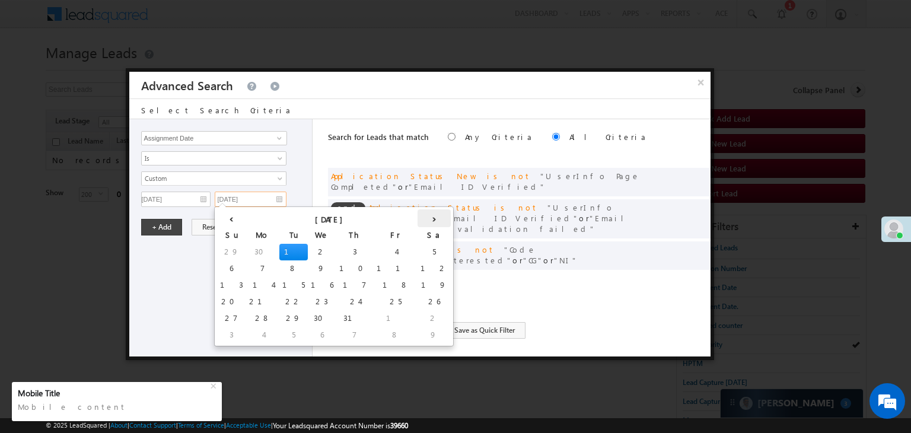
click at [418, 218] on th "›" at bounding box center [434, 218] width 33 height 18
click at [422, 218] on th "›" at bounding box center [436, 218] width 28 height 18
click at [250, 247] on td "1" at bounding box center [264, 252] width 28 height 17
type input "09/01/25"
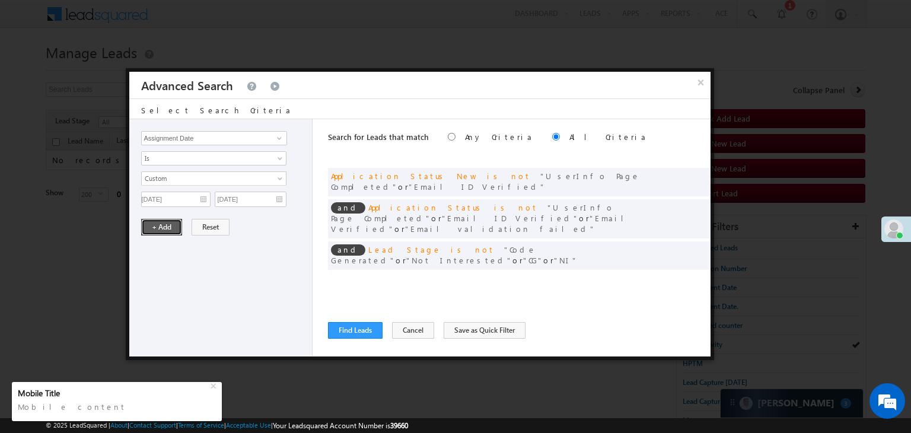
click at [177, 224] on button "+ Add" at bounding box center [161, 227] width 41 height 17
click at [358, 327] on button "Find Leads" at bounding box center [355, 330] width 55 height 17
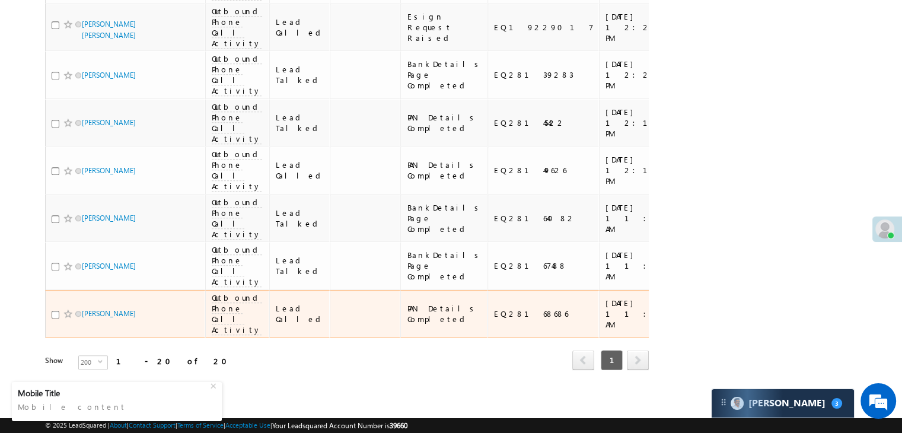
scroll to position [1191, 0]
click at [682, 303] on div "https://angelbroking1-pk3em7sa.customui-test.leadsquared.com?leadId=121c7eb4-fc…" at bounding box center [718, 313] width 72 height 21
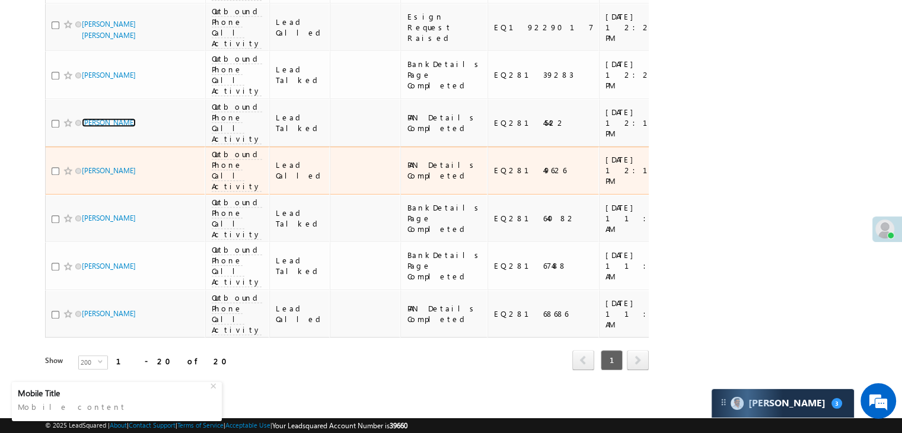
scroll to position [1132, 0]
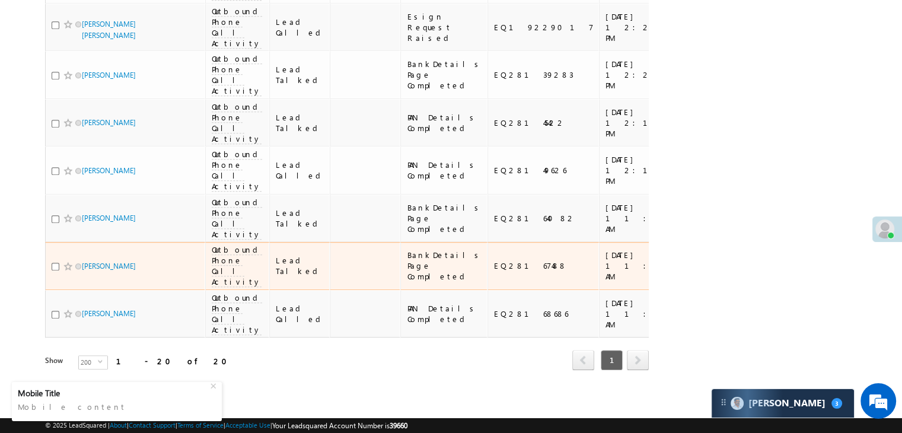
click at [682, 276] on div "https://angelbroking1-pk3em7sa.customui-test.leadsquared.com?leadId=ad662592-95…" at bounding box center [718, 265] width 72 height 21
click at [55, 270] on input "checkbox" at bounding box center [56, 267] width 8 height 8
checkbox input "true"
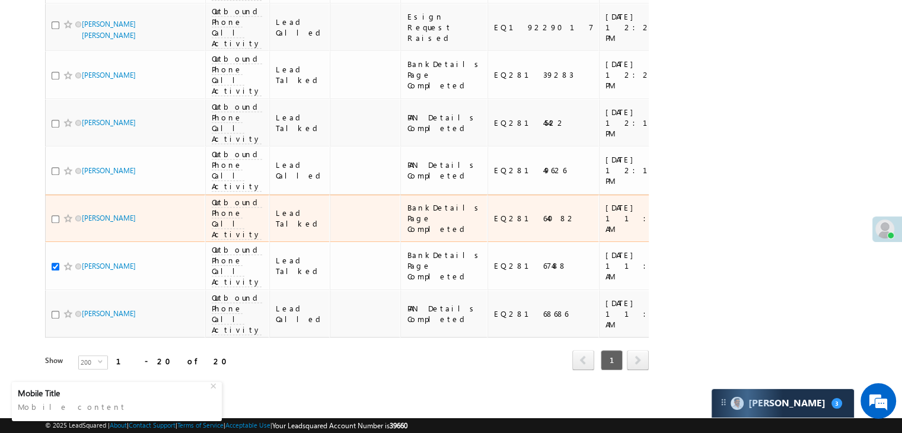
click at [53, 222] on div at bounding box center [70, 218] width 36 height 12
click at [54, 216] on input "checkbox" at bounding box center [56, 219] width 8 height 8
checkbox input "true"
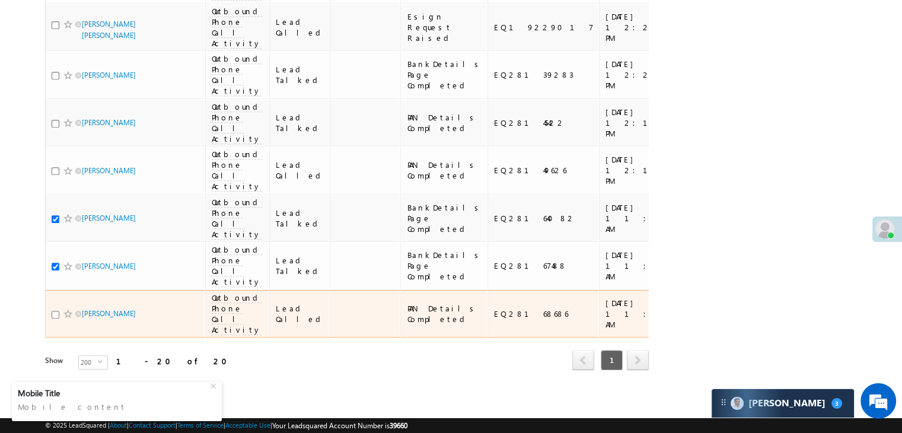
click at [53, 319] on input "checkbox" at bounding box center [56, 315] width 8 height 8
checkbox input "true"
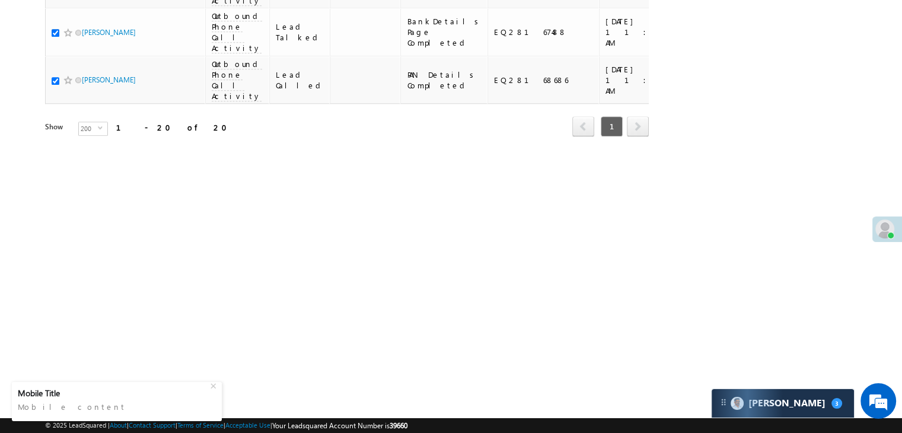
scroll to position [1013, 0]
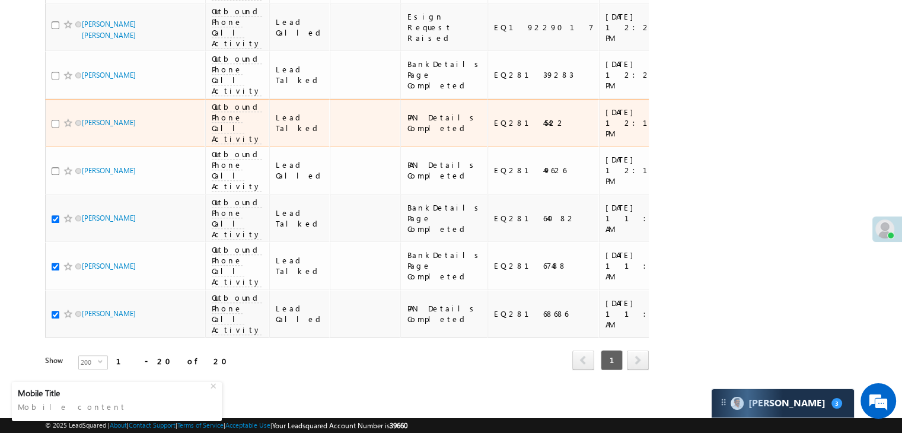
click at [54, 128] on input "checkbox" at bounding box center [56, 124] width 8 height 8
checkbox input "true"
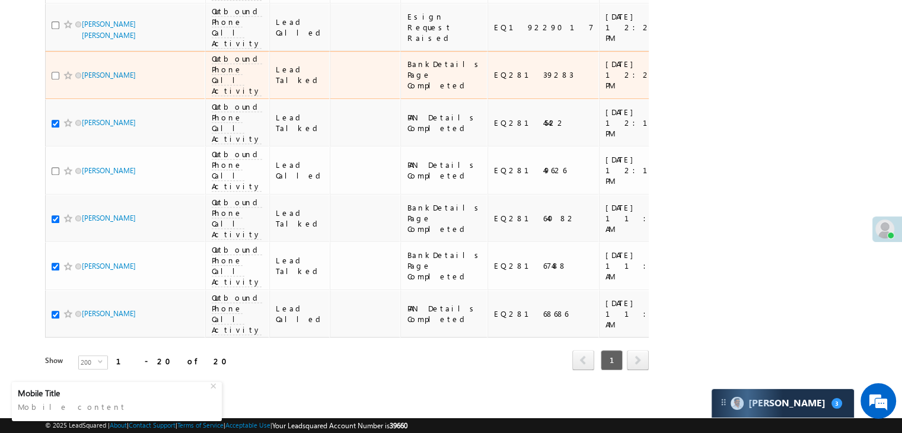
click at [53, 79] on input "checkbox" at bounding box center [56, 76] width 8 height 8
checkbox input "true"
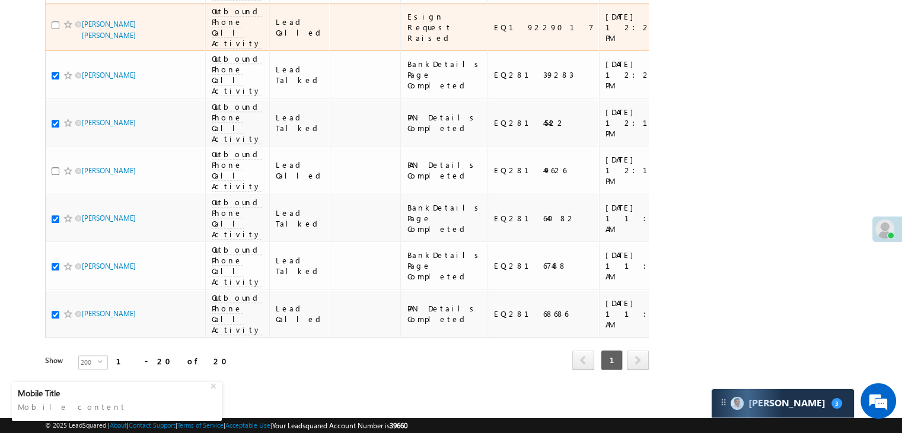
click at [55, 29] on input "checkbox" at bounding box center [56, 25] width 8 height 8
checkbox input "true"
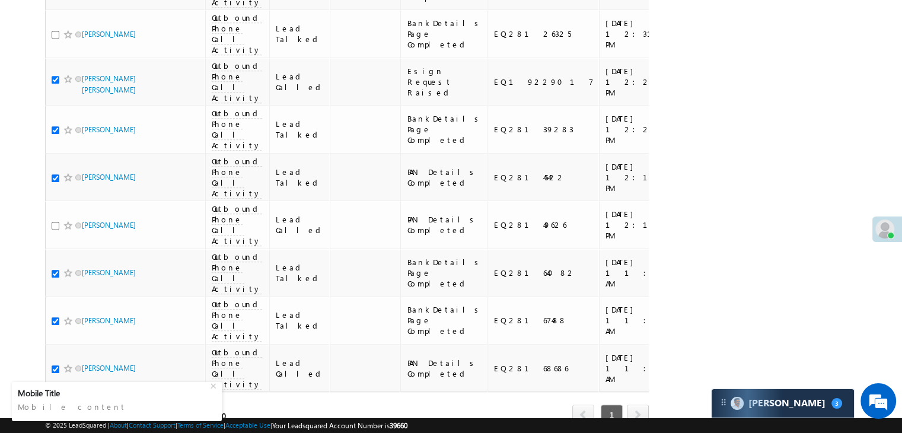
scroll to position [657, 0]
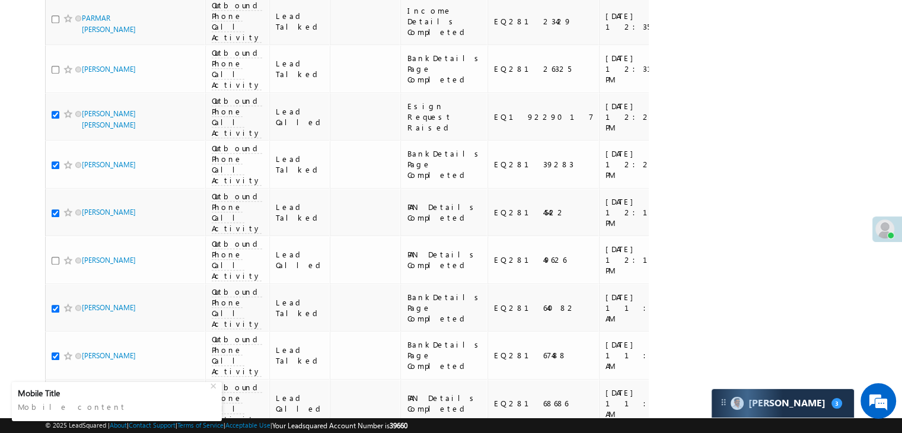
checkbox input "true"
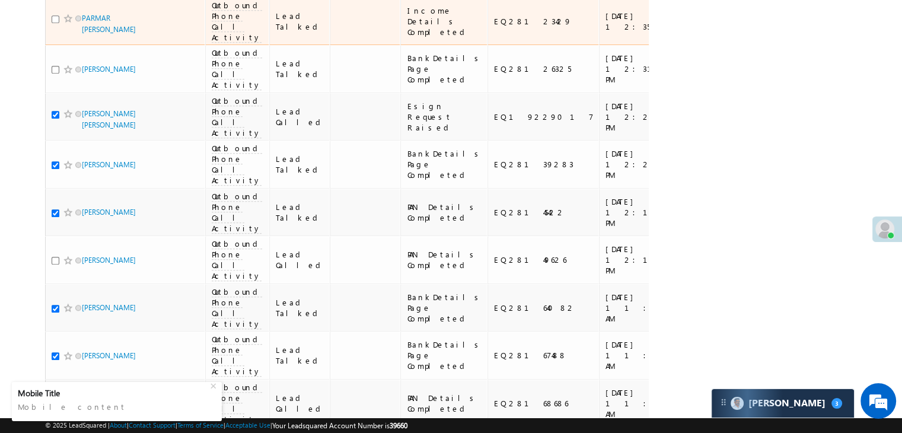
click at [55, 23] on input "checkbox" at bounding box center [56, 19] width 8 height 8
checkbox input "true"
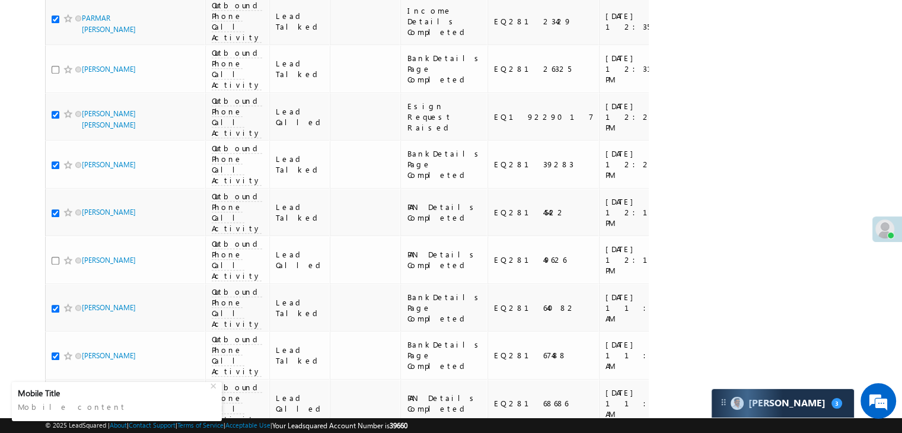
checkbox input "true"
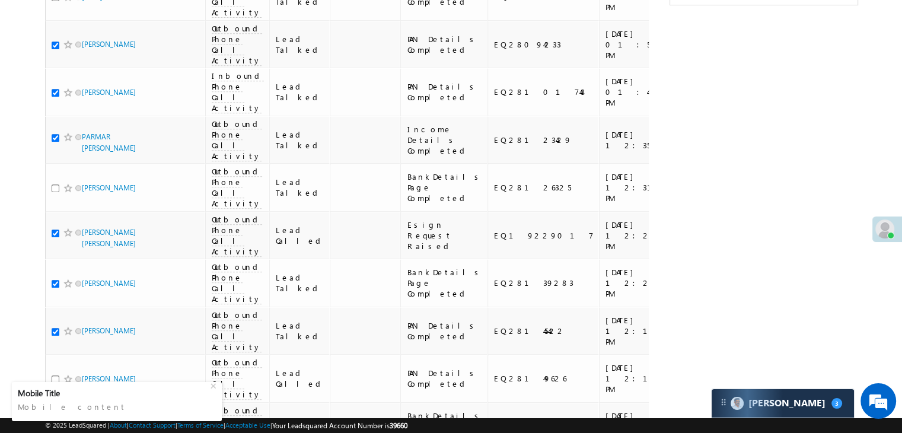
checkbox input "true"
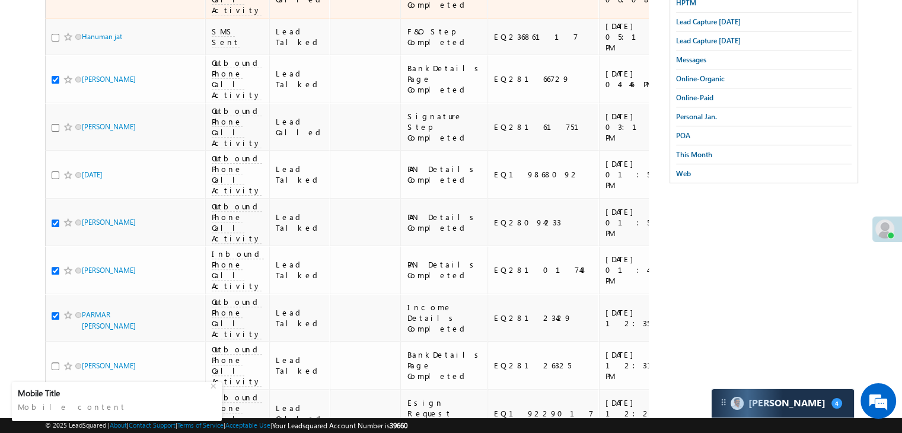
scroll to position [242, 0]
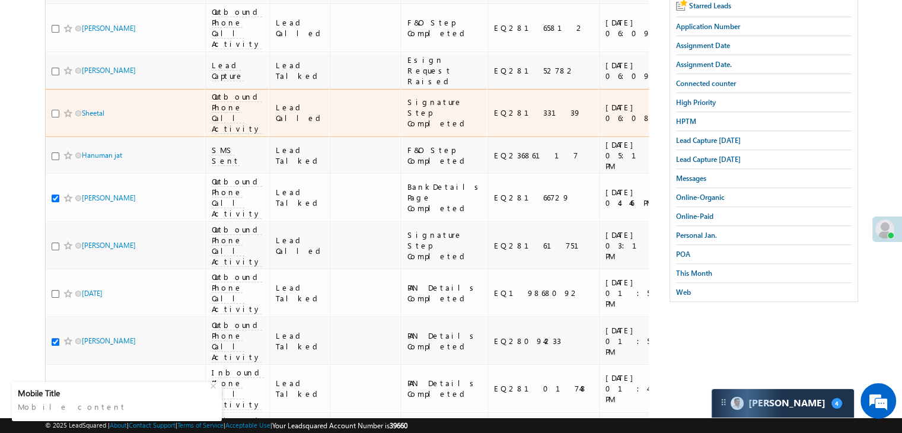
click at [54, 117] on input "checkbox" at bounding box center [56, 114] width 8 height 8
checkbox input "true"
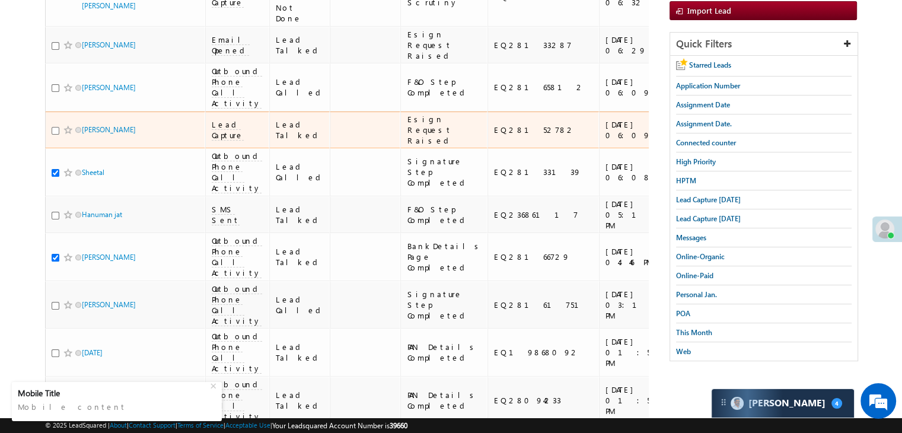
click at [53, 135] on input "checkbox" at bounding box center [56, 131] width 8 height 8
checkbox input "true"
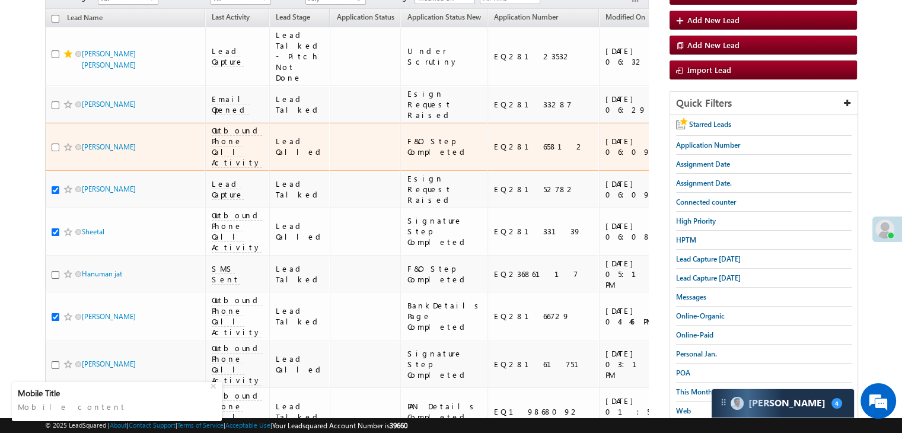
scroll to position [64, 0]
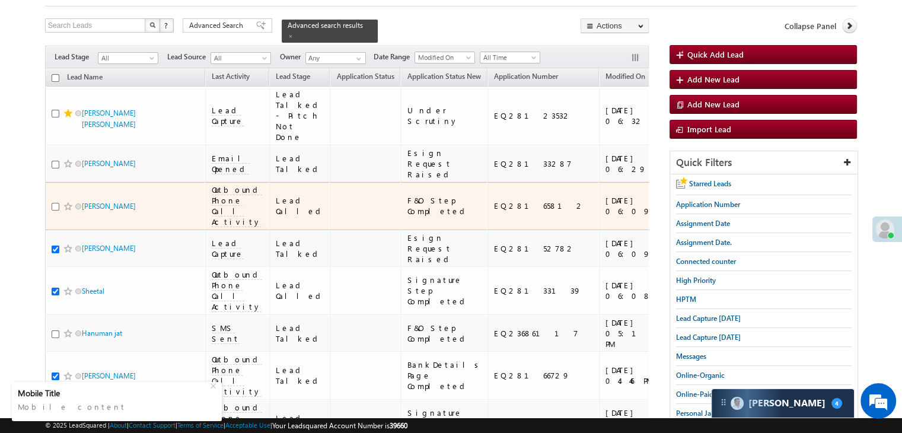
click at [55, 211] on input "checkbox" at bounding box center [56, 207] width 8 height 8
checkbox input "true"
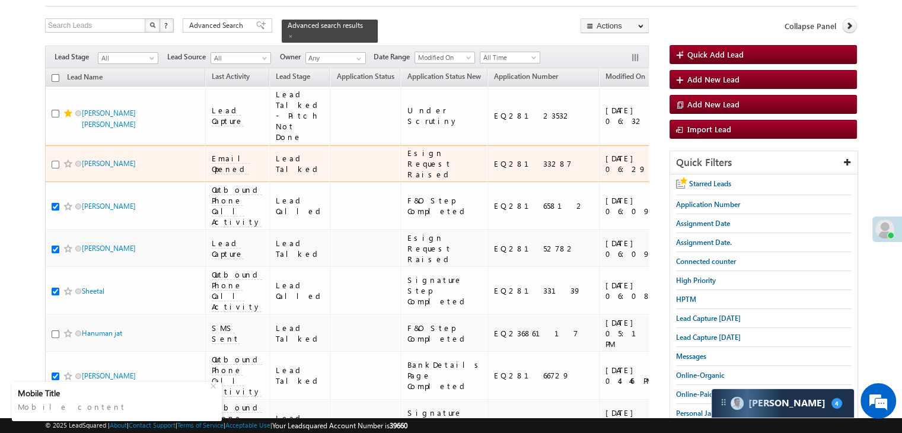
click at [53, 168] on input "checkbox" at bounding box center [56, 165] width 8 height 8
checkbox input "true"
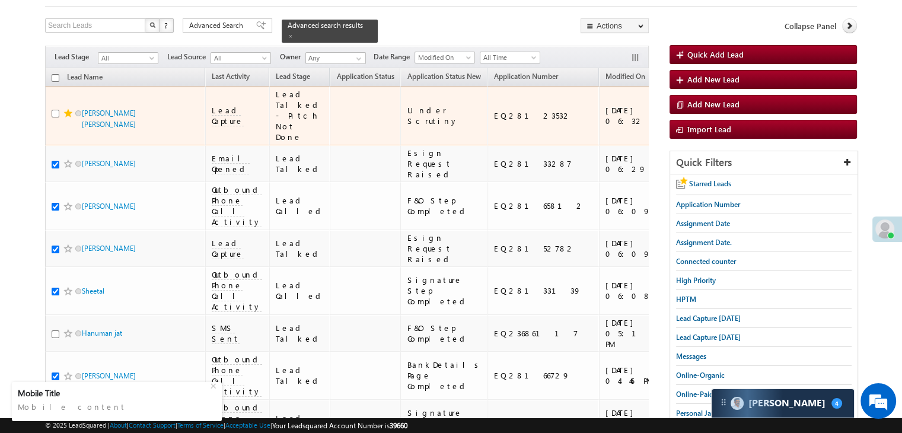
click at [57, 114] on input "checkbox" at bounding box center [56, 114] width 8 height 8
checkbox input "true"
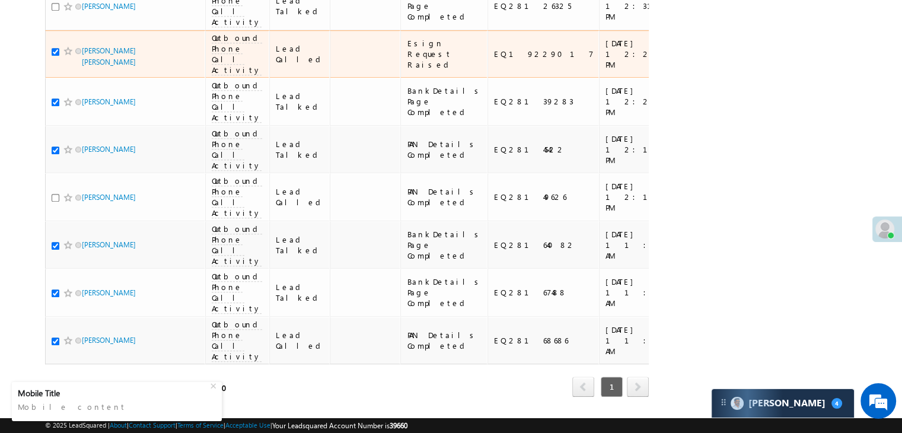
scroll to position [894, 0]
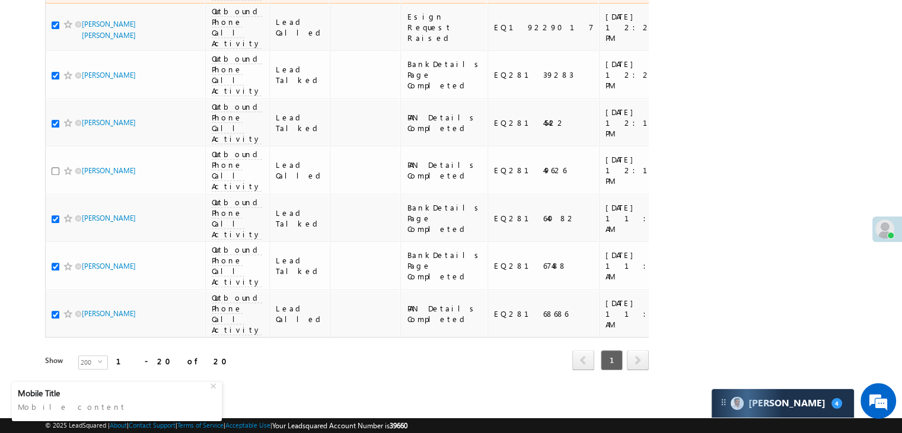
checkbox input "true"
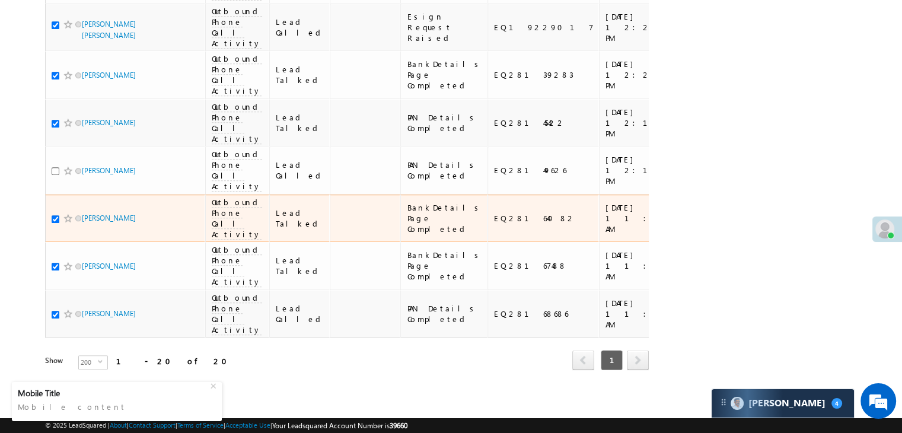
scroll to position [1132, 0]
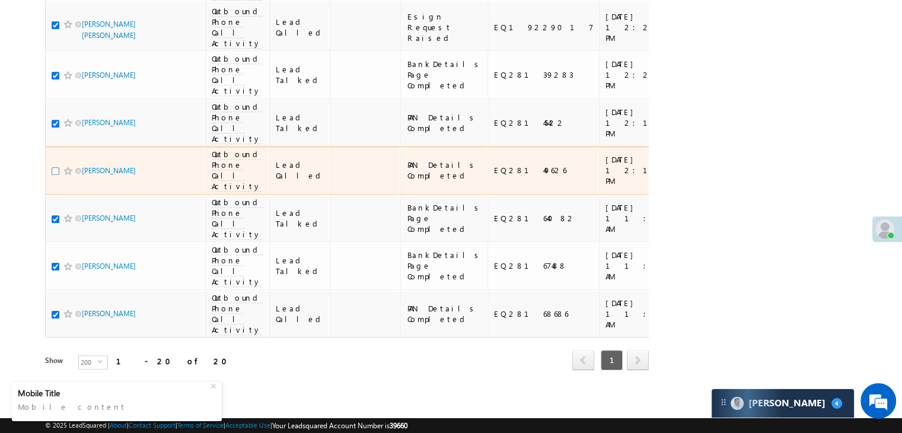
click at [52, 167] on input "checkbox" at bounding box center [56, 171] width 8 height 8
checkbox input "true"
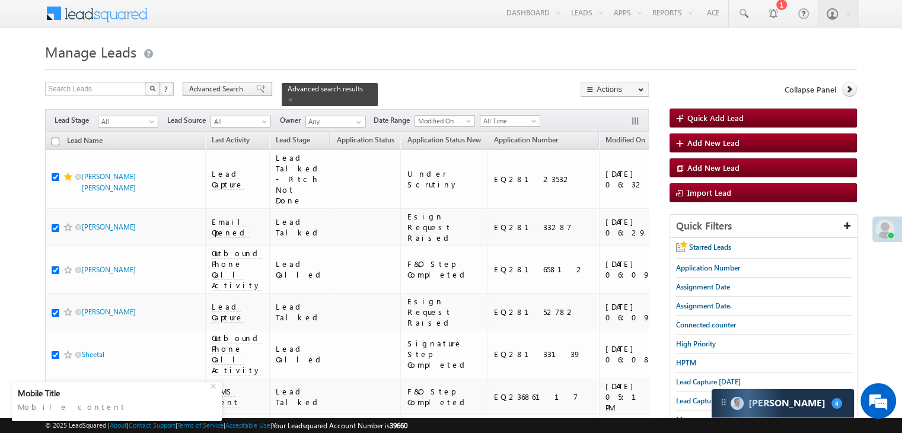
scroll to position [0, 0]
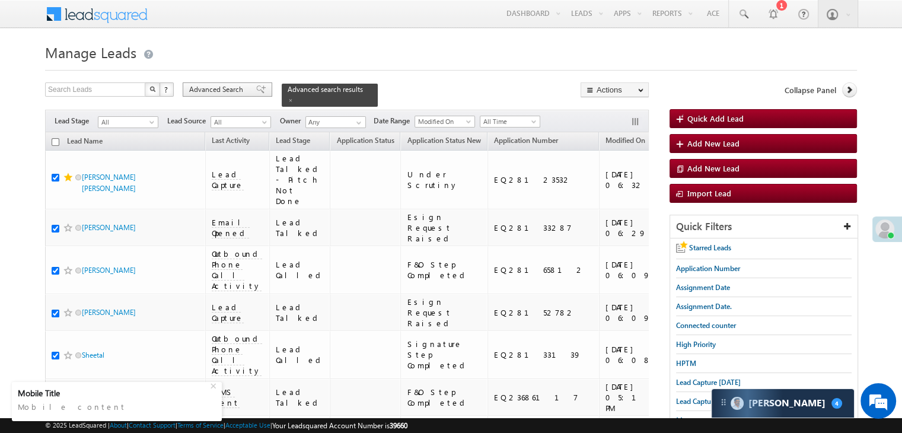
click at [256, 88] on span at bounding box center [260, 89] width 9 height 8
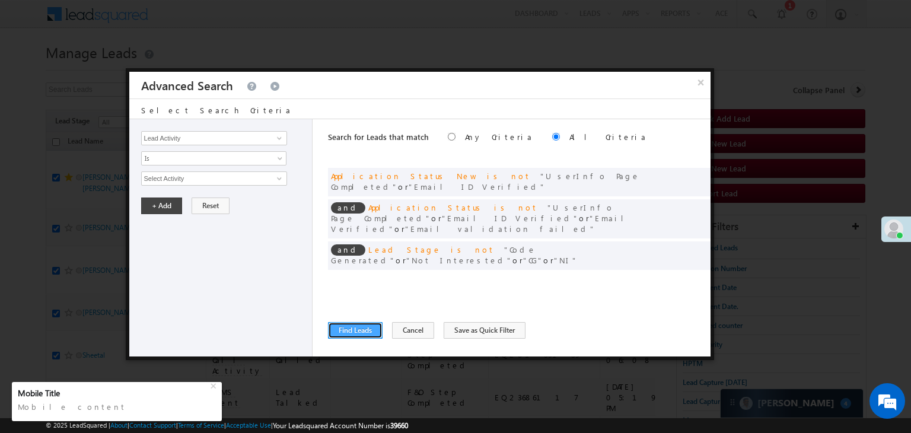
click at [349, 328] on button "Find Leads" at bounding box center [355, 330] width 55 height 17
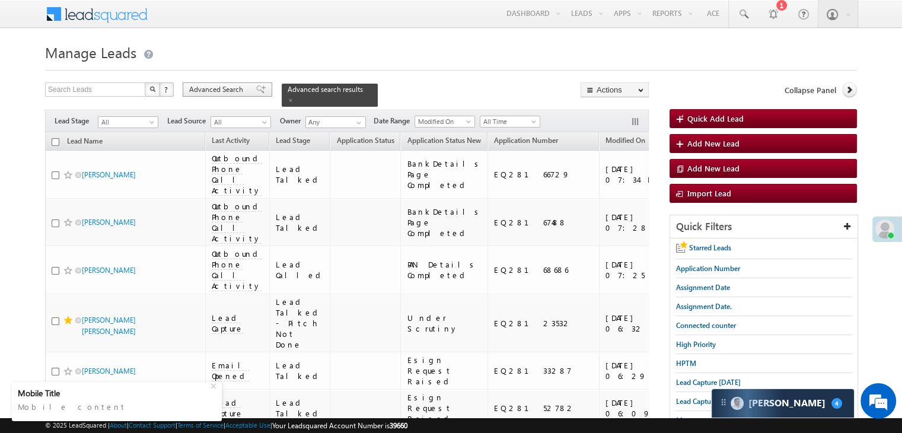
click at [237, 86] on span "Advanced Search" at bounding box center [218, 89] width 58 height 11
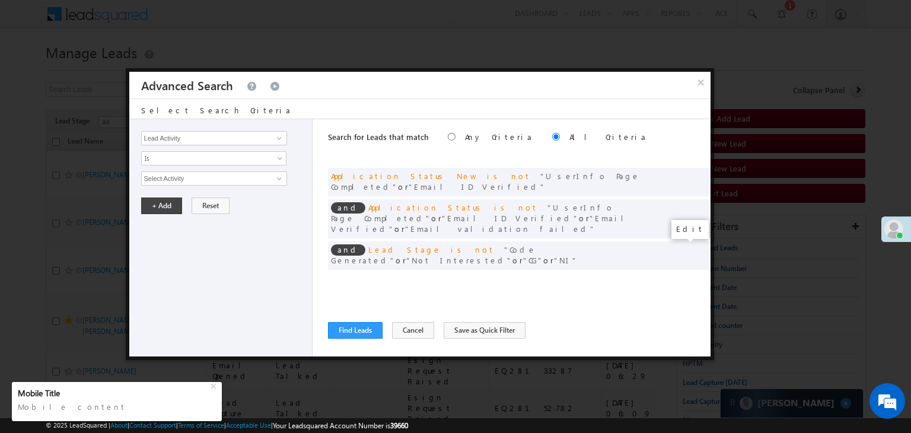
click at [681, 276] on span at bounding box center [683, 280] width 8 height 8
click at [189, 200] on input "09/01/25" at bounding box center [175, 199] width 69 height 15
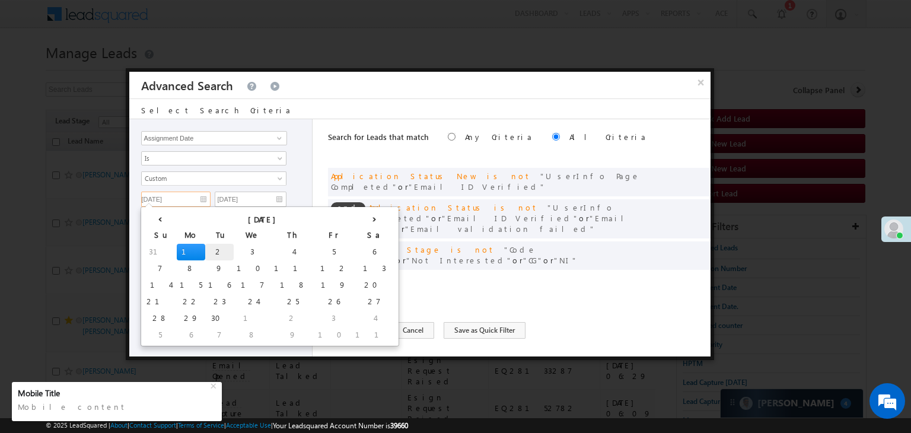
click at [205, 246] on td "2" at bounding box center [219, 252] width 28 height 17
type input "09/02/25"
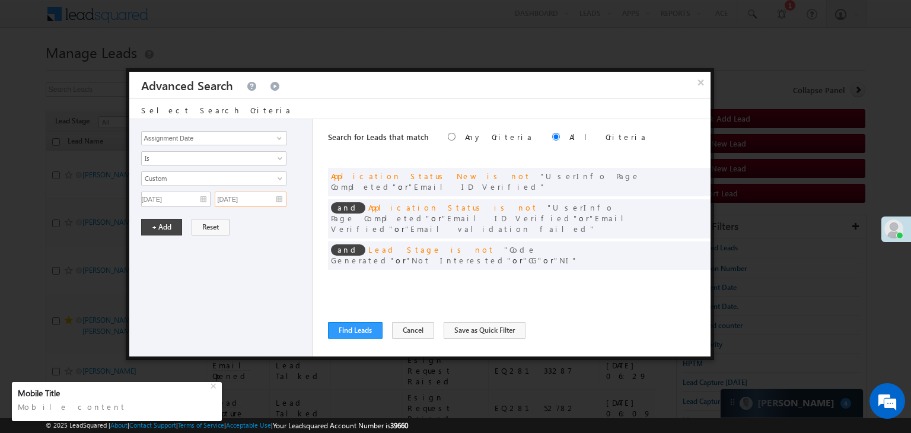
drag, startPoint x: 251, startPoint y: 203, endPoint x: 251, endPoint y: 213, distance: 10.1
click at [251, 204] on input "09/01/25" at bounding box center [251, 199] width 72 height 15
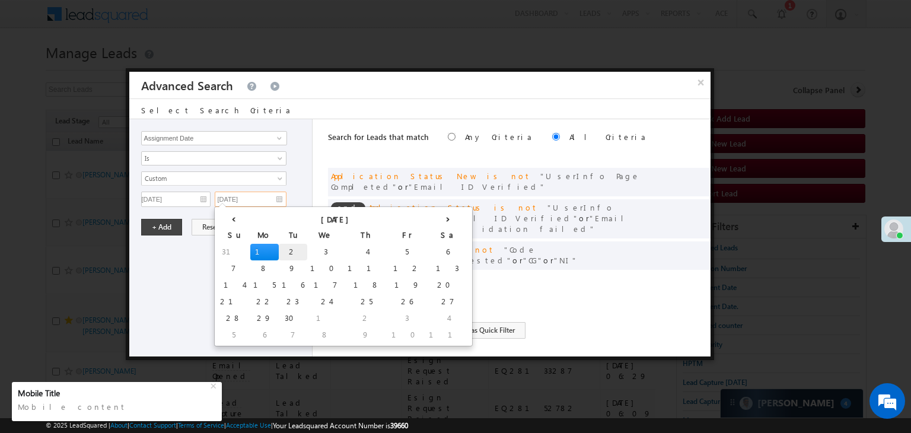
click at [279, 253] on td "2" at bounding box center [293, 252] width 28 height 17
type input "09/02/25"
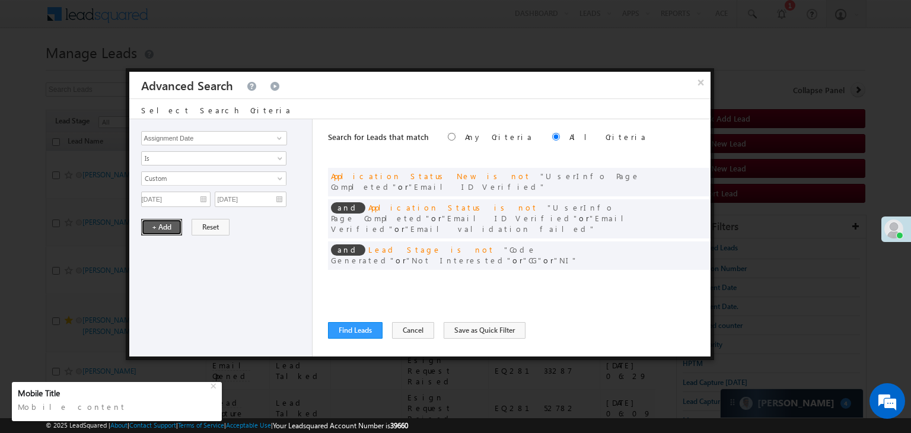
click at [171, 227] on button "+ Add" at bounding box center [161, 227] width 41 height 17
click at [343, 328] on button "Find Leads" at bounding box center [355, 330] width 55 height 17
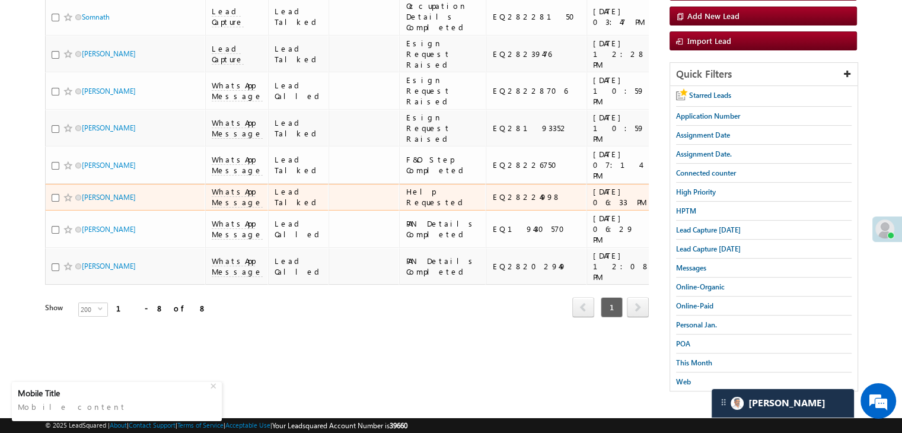
scroll to position [365, 0]
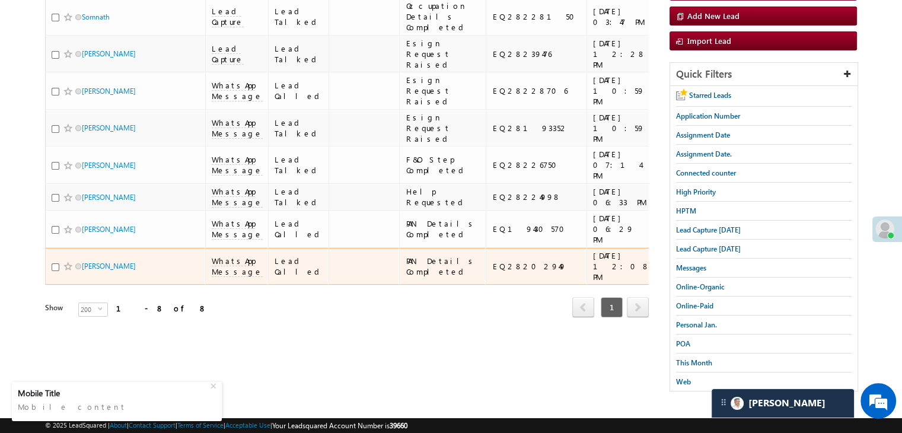
click at [662, 277] on div "https://angelbroking1-pk3em7sa.customui-test.leadsquared.com?leadId=8d4f285d-01…" at bounding box center [698, 266] width 72 height 21
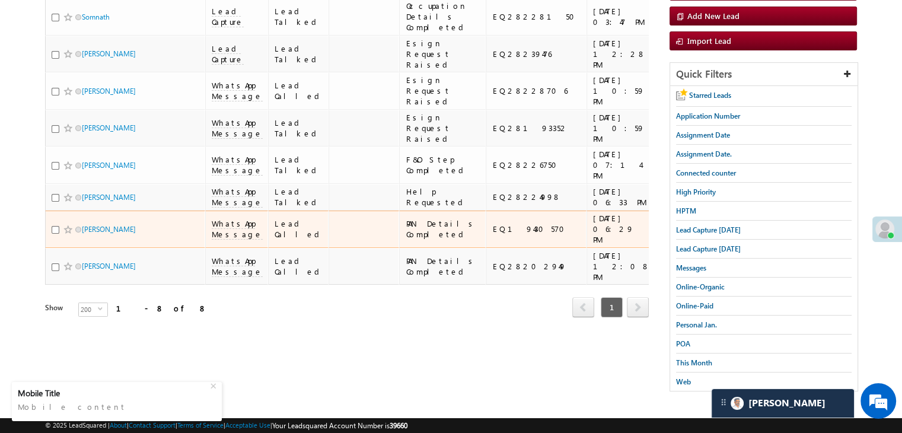
click at [662, 224] on div "https://angelbroking1-pk3em7sa.customui-test.leadsquared.com?leadId=f98a5062-79…" at bounding box center [698, 228] width 72 height 21
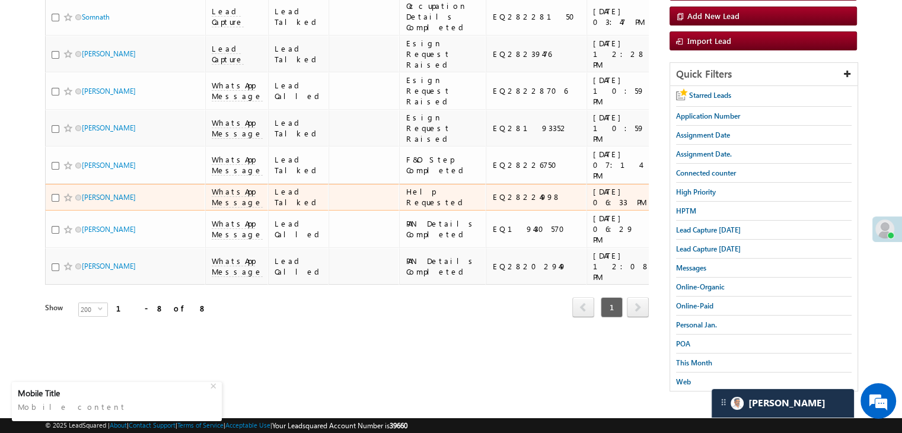
scroll to position [187, 0]
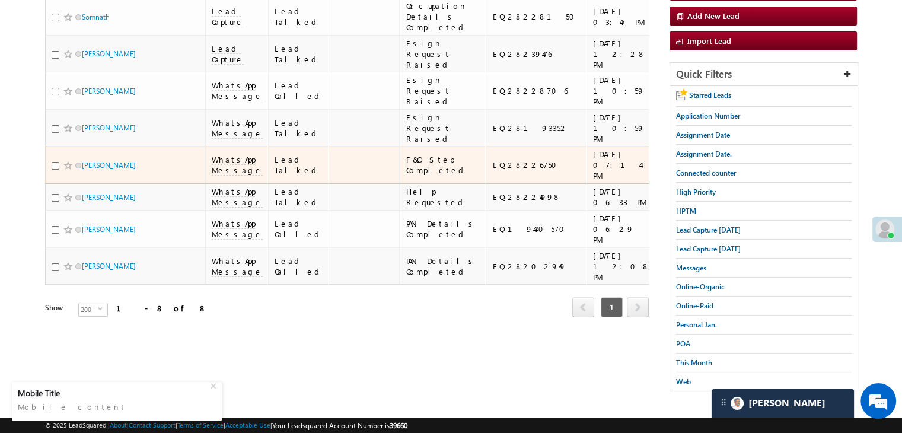
click at [662, 176] on div "https://angelbroking1-pk3em7sa.customui-test.leadsquared.com?leadId=02e5e783-44…" at bounding box center [698, 164] width 72 height 21
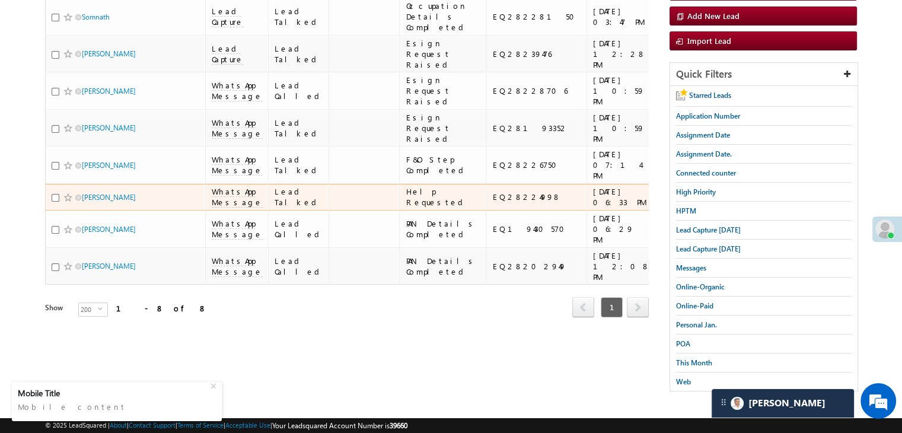
scroll to position [306, 0]
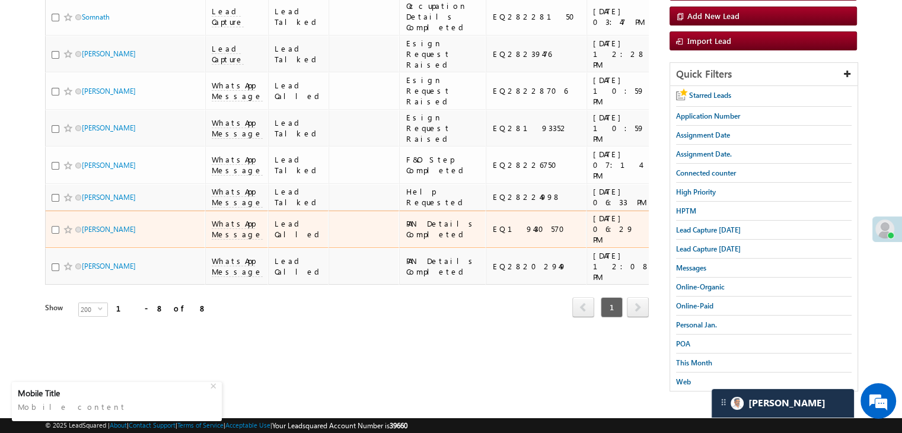
click at [55, 234] on input "checkbox" at bounding box center [56, 230] width 8 height 8
checkbox input "true"
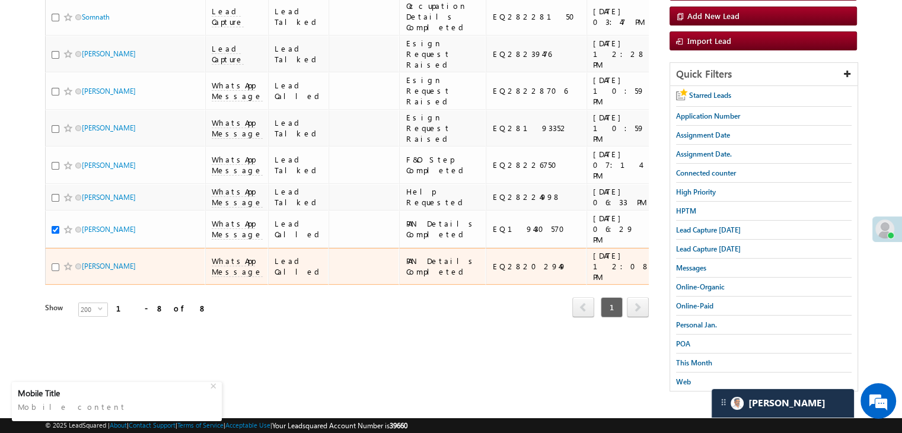
click at [53, 271] on input "checkbox" at bounding box center [56, 267] width 8 height 8
checkbox input "true"
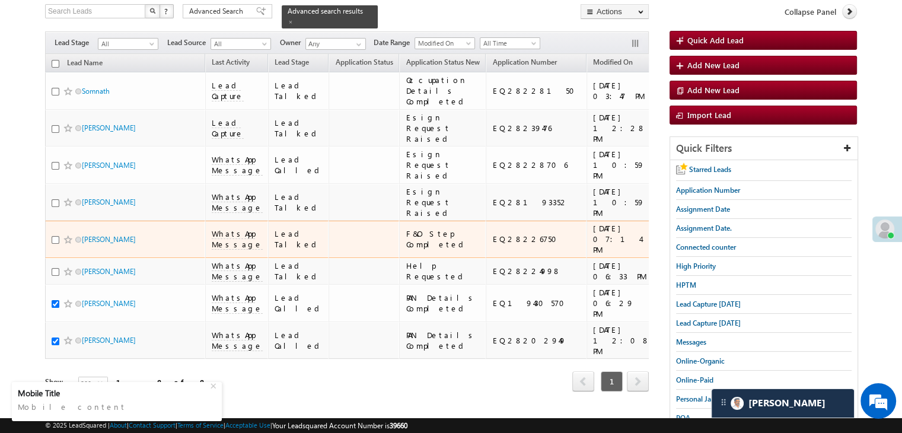
scroll to position [69, 0]
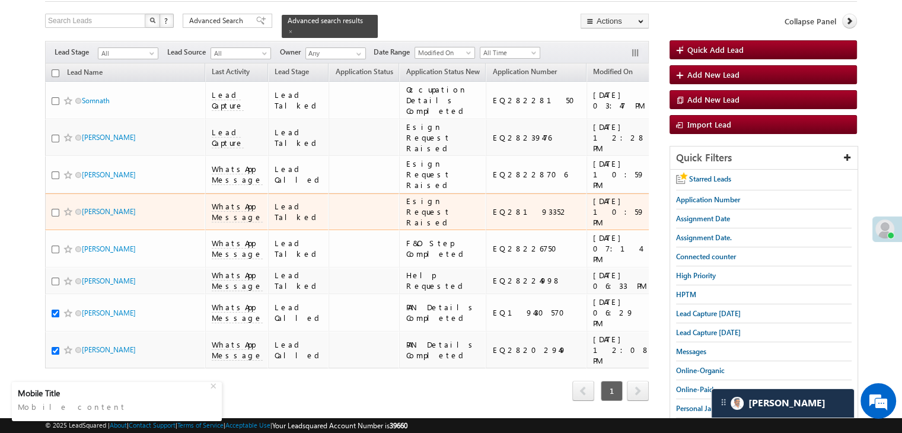
click at [662, 222] on div "https://angelbroking1-pk3em7sa.customui-test.leadsquared.com?leadId=59db018c-e3…" at bounding box center [698, 211] width 72 height 21
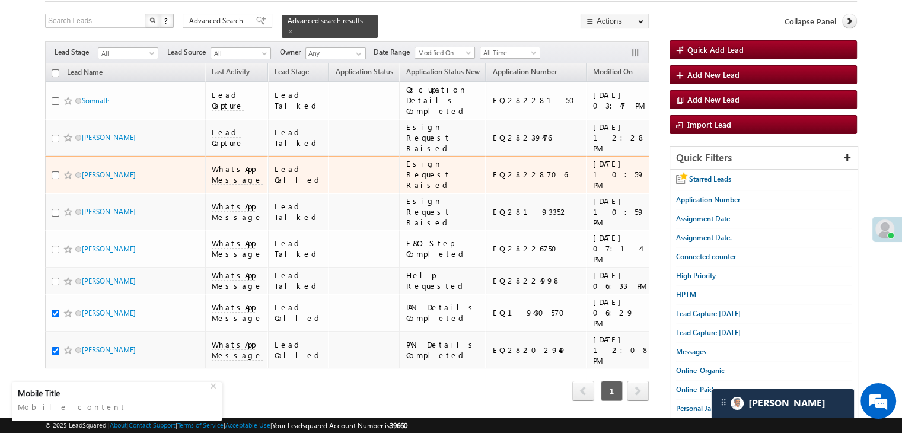
click at [662, 185] on div "https://angelbroking1-pk3em7sa.customui-test.leadsquared.com?leadId=bca5dc43-1f…" at bounding box center [698, 174] width 72 height 21
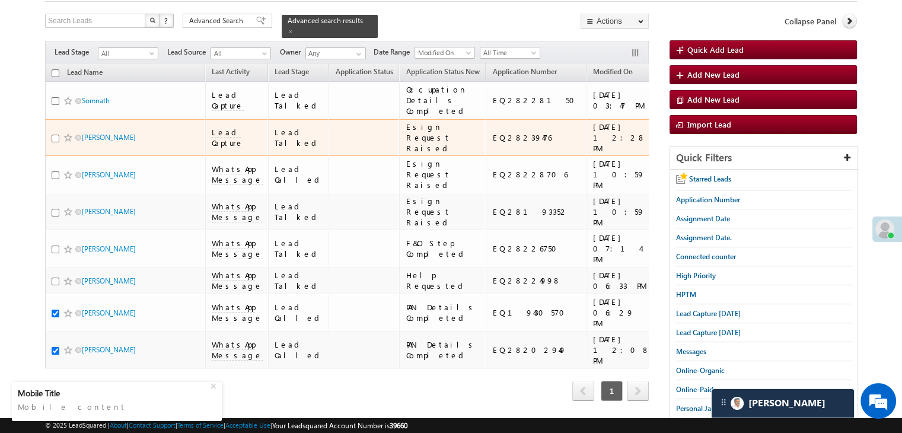
click at [493, 143] on div "EQ28239476" at bounding box center [536, 137] width 89 height 11
copy div "EQ28239476"
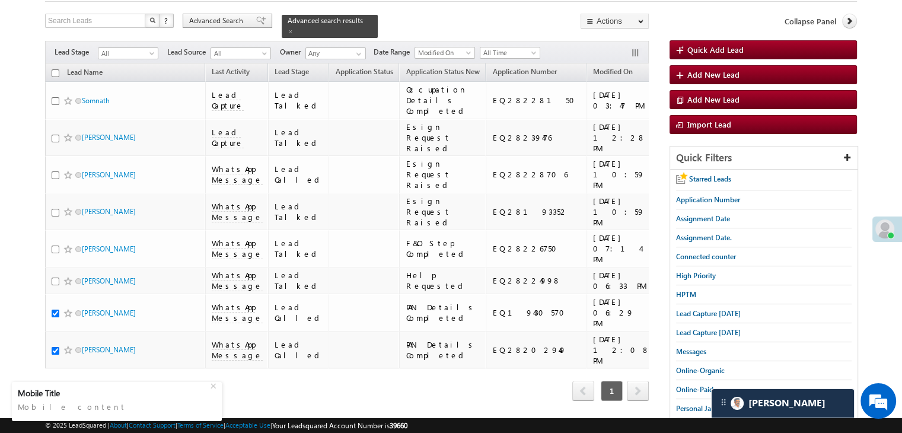
click at [241, 17] on span "Advanced Search" at bounding box center [218, 20] width 58 height 11
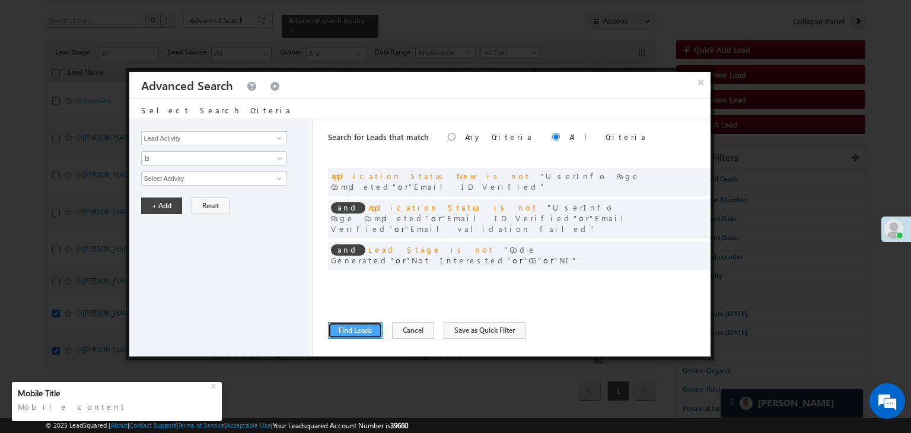
click at [361, 333] on button "Find Leads" at bounding box center [355, 330] width 55 height 17
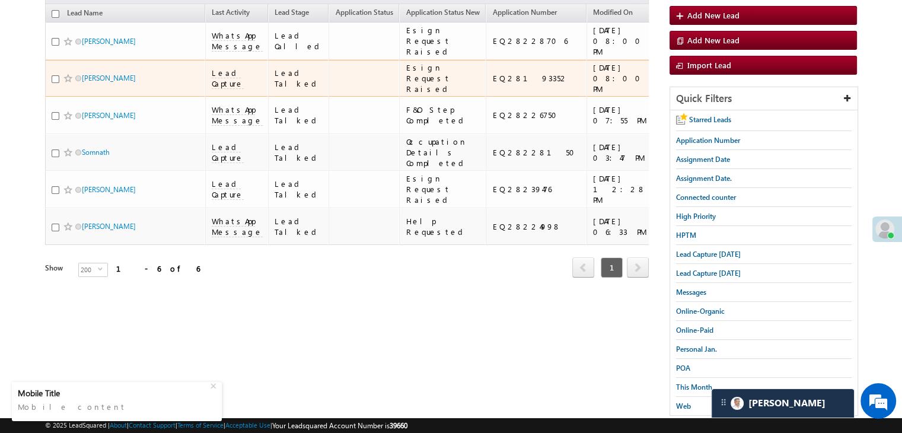
scroll to position [187, 0]
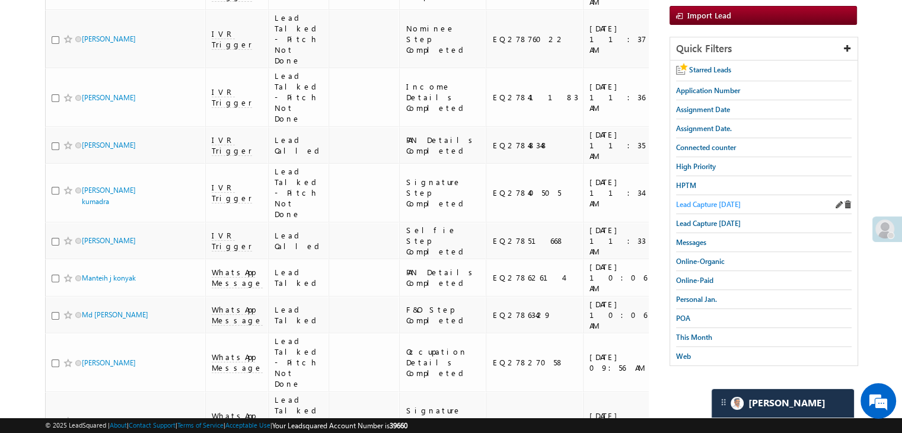
click at [703, 202] on span "Lead Capture [DATE]" at bounding box center [708, 204] width 65 height 9
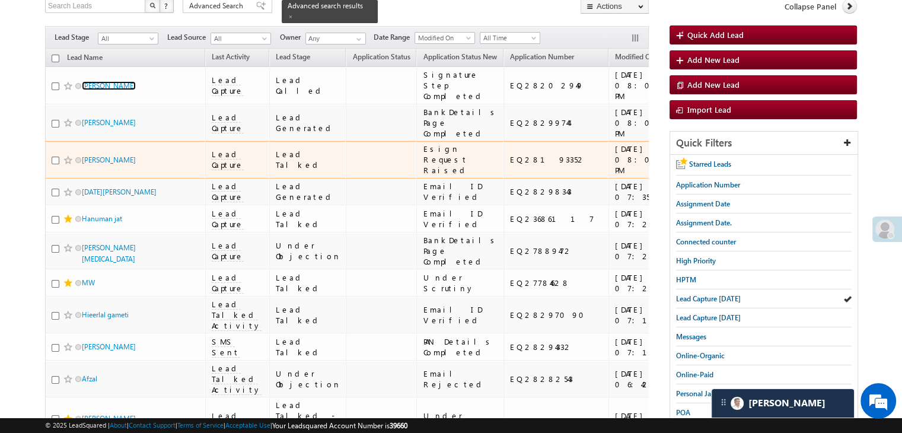
scroll to position [119, 0]
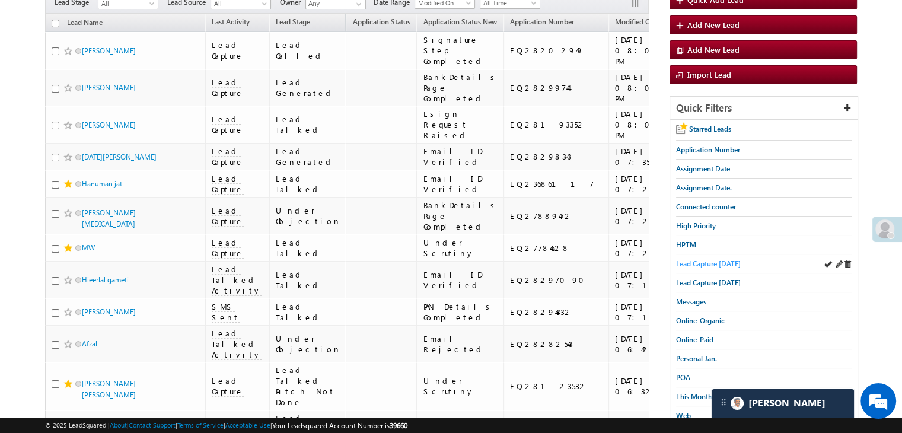
click at [692, 259] on span "Lead Capture [DATE]" at bounding box center [708, 263] width 65 height 9
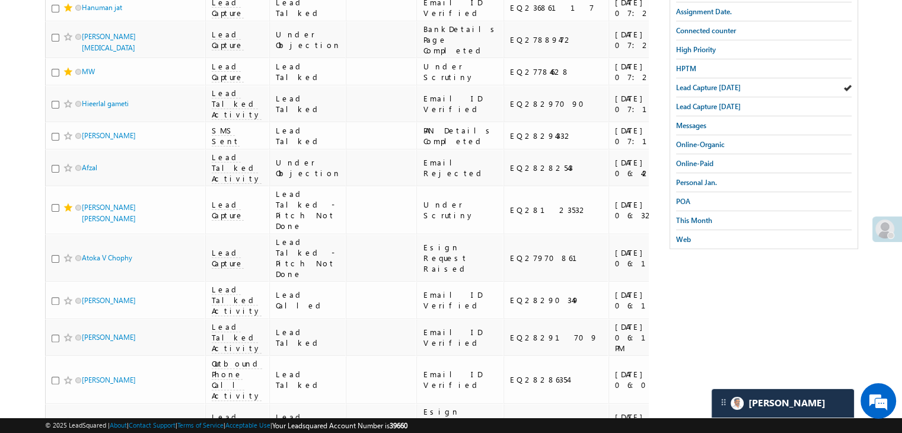
scroll to position [297, 0]
click at [704, 217] on span "This Month" at bounding box center [694, 218] width 36 height 9
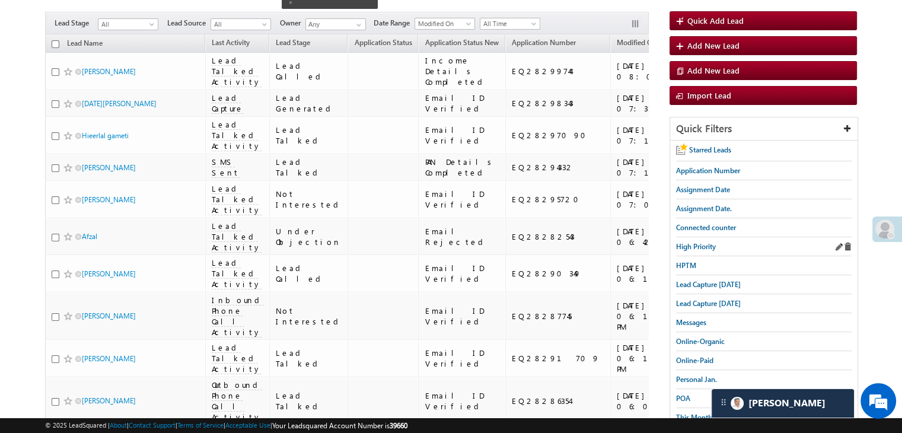
scroll to position [119, 0]
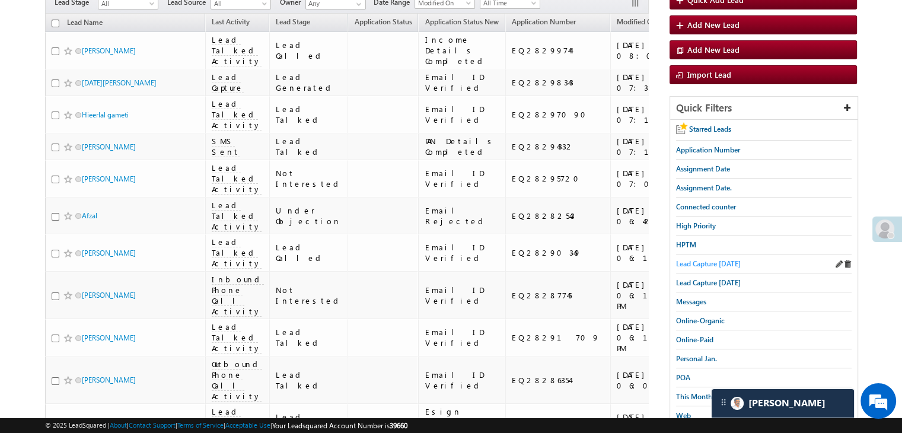
click at [705, 259] on span "Lead Capture [DATE]" at bounding box center [708, 263] width 65 height 9
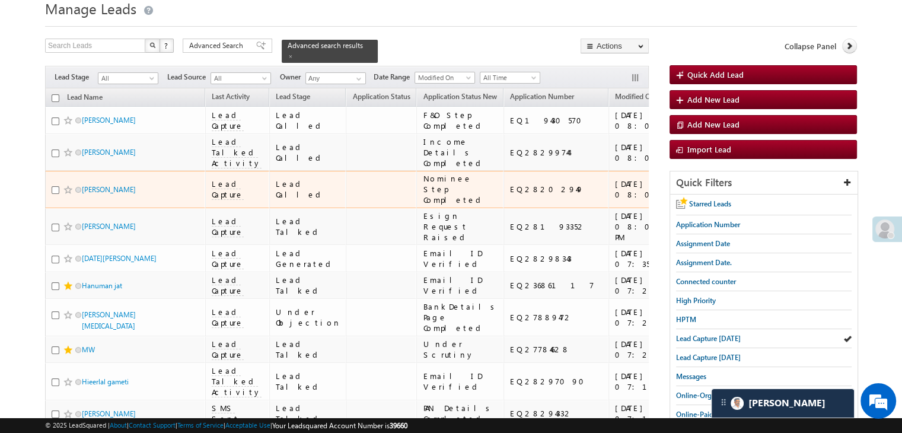
scroll to position [0, 0]
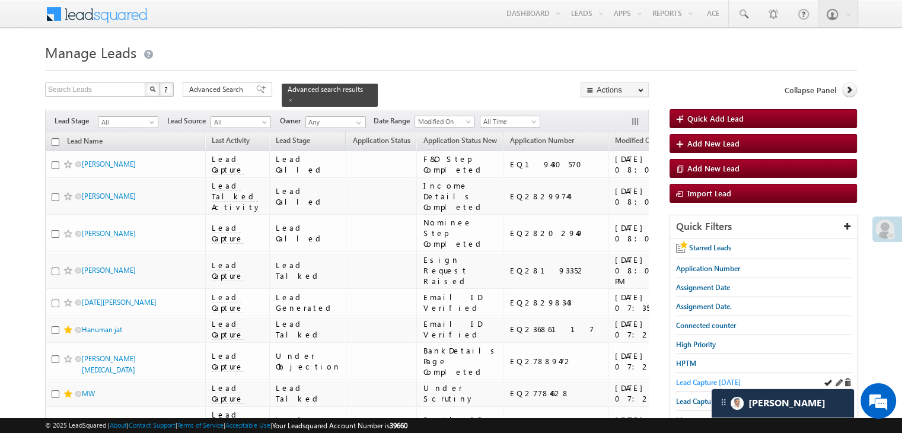
click at [698, 383] on span "Lead Capture [DATE]" at bounding box center [708, 382] width 65 height 9
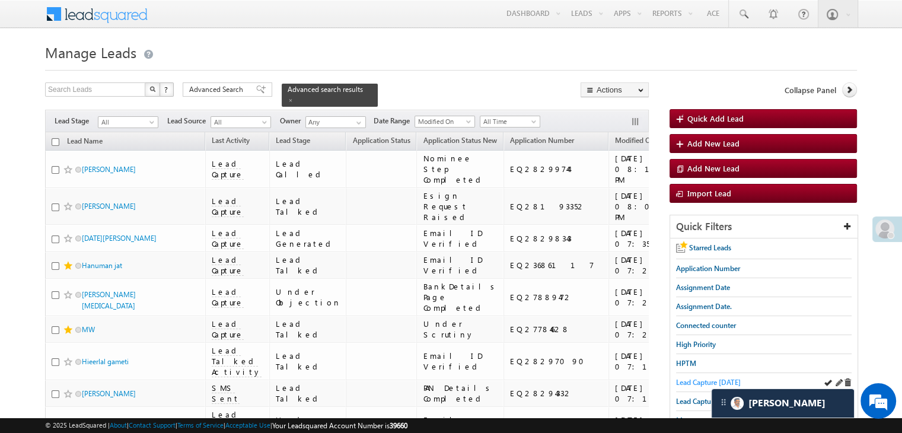
click at [698, 383] on span "Lead Capture [DATE]" at bounding box center [708, 382] width 65 height 9
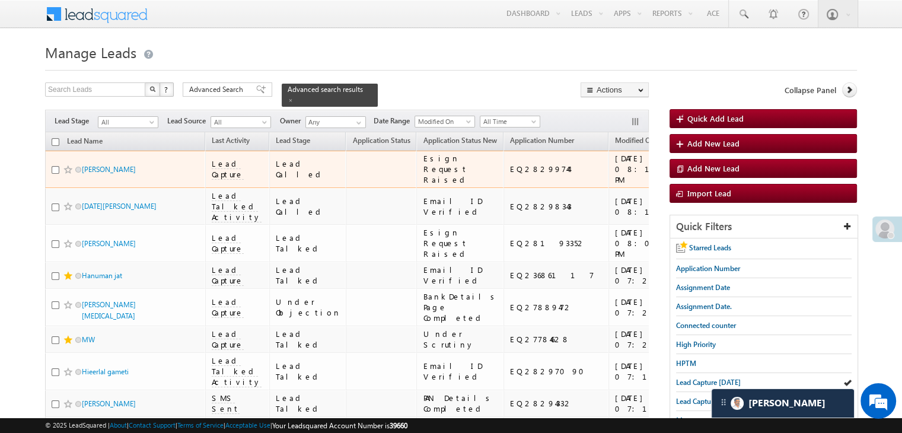
click at [698, 180] on div "https://angelbroking1-pk3em7sa.customui-test.leadsquared.com?leadId=1459d8d1-8b…" at bounding box center [734, 168] width 72 height 21
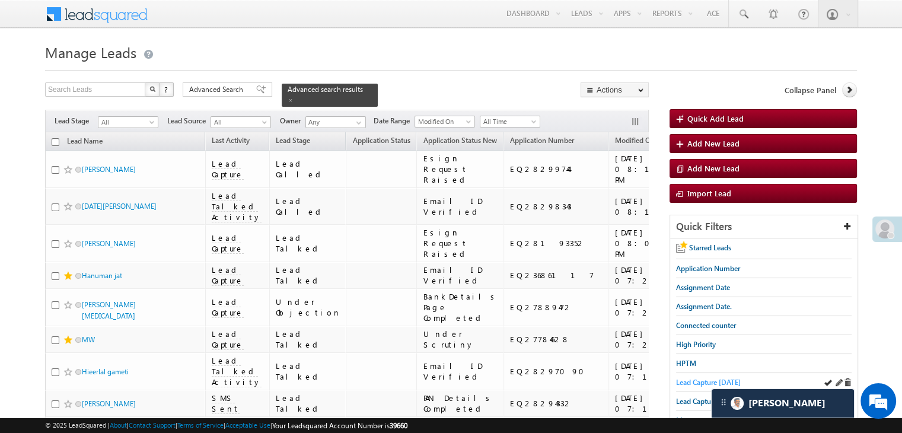
click at [689, 381] on span "Lead Capture [DATE]" at bounding box center [708, 382] width 65 height 9
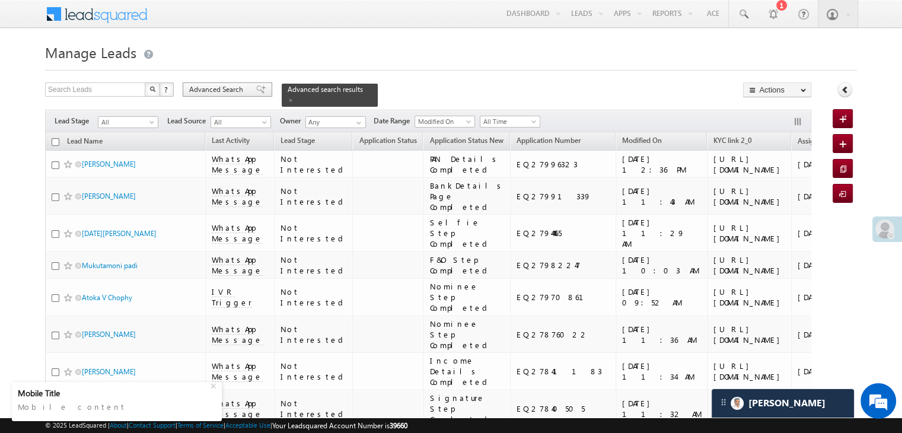
click at [256, 88] on span at bounding box center [260, 89] width 9 height 8
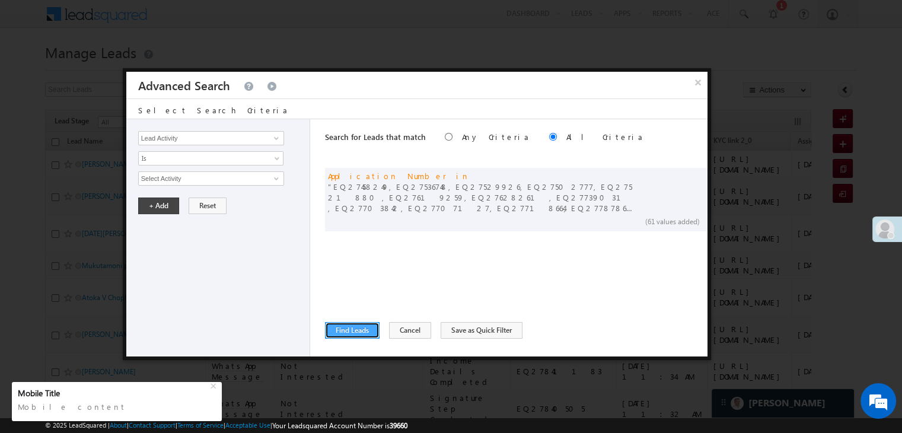
click at [348, 335] on button "Find Leads" at bounding box center [352, 330] width 55 height 17
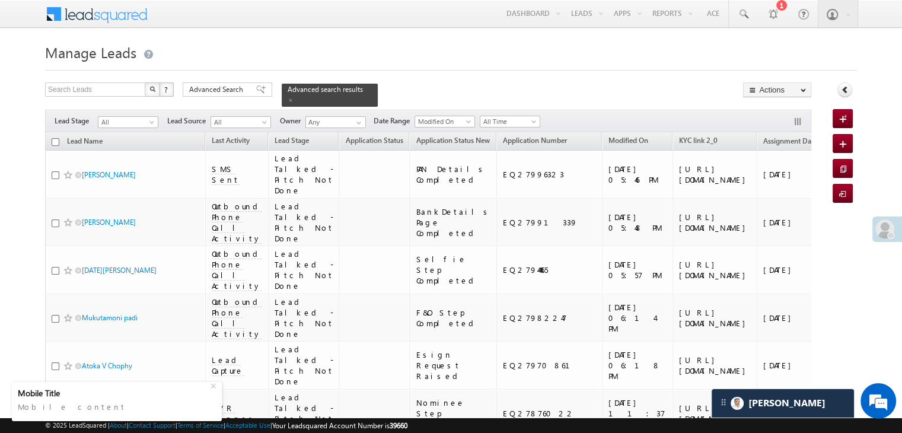
click at [54, 138] on input "checkbox" at bounding box center [56, 142] width 8 height 8
checkbox input "true"
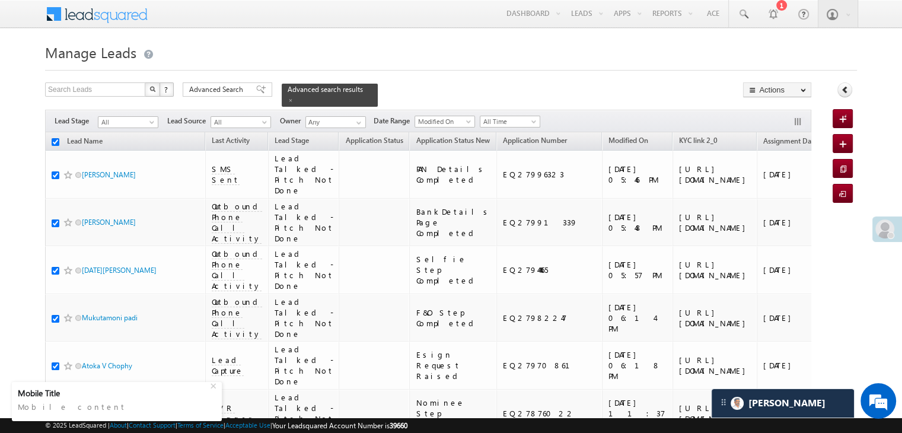
checkbox input "true"
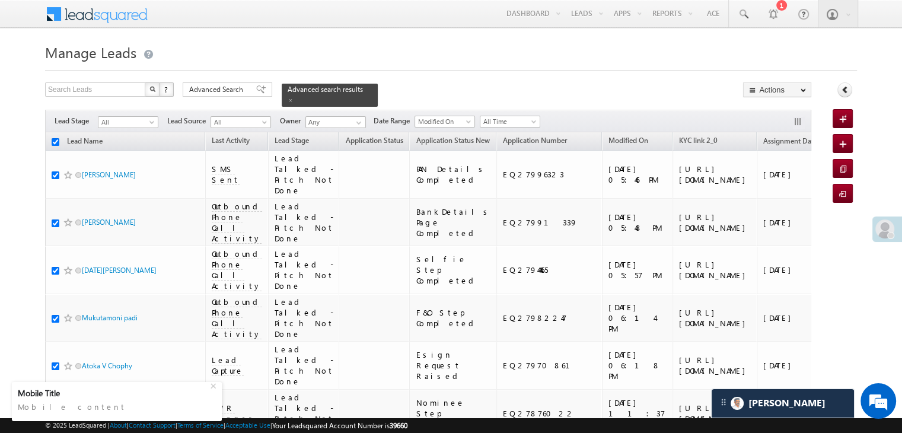
checkbox input "true"
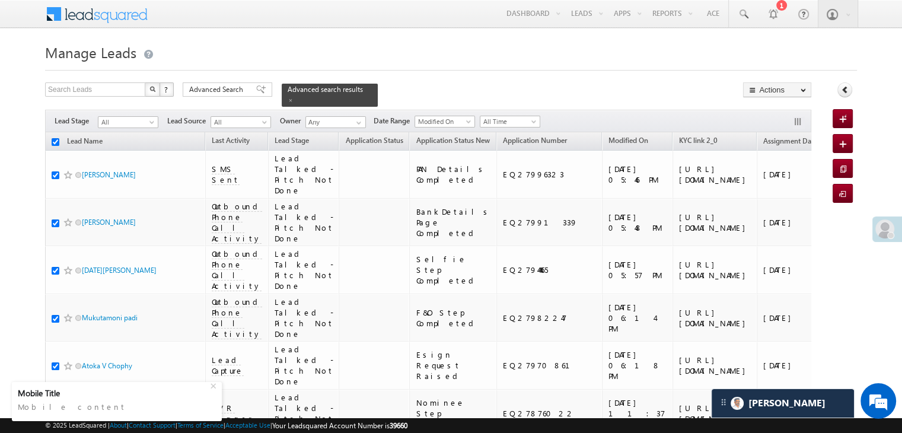
checkbox input "true"
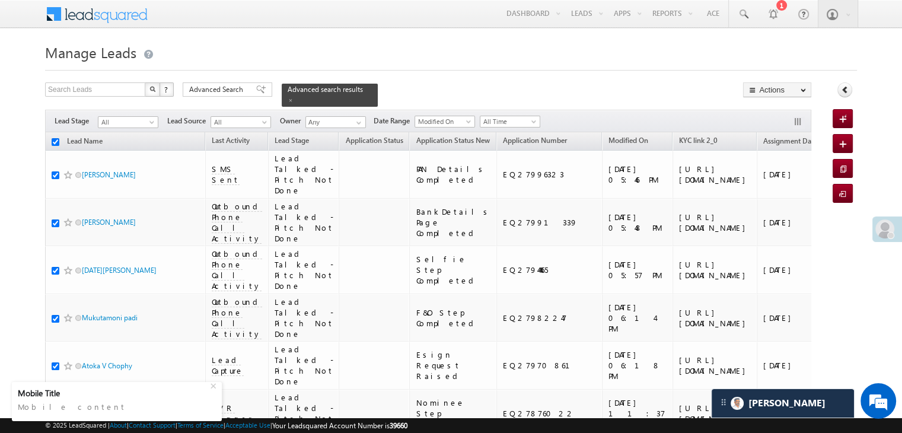
checkbox input "true"
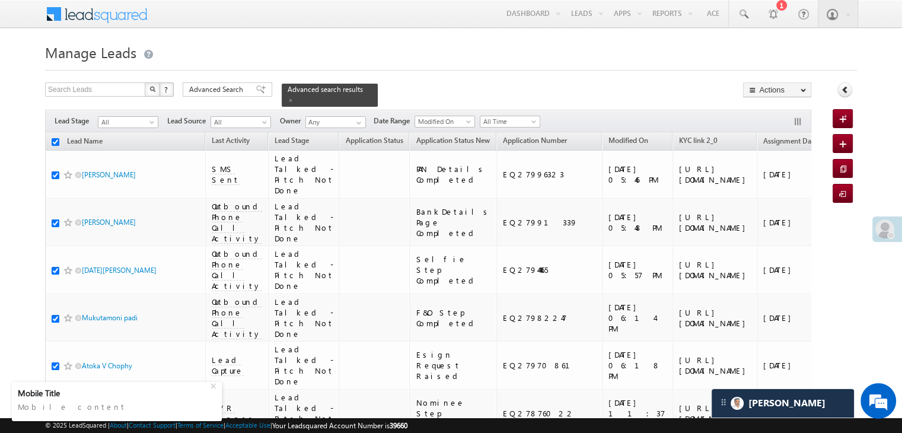
checkbox input "true"
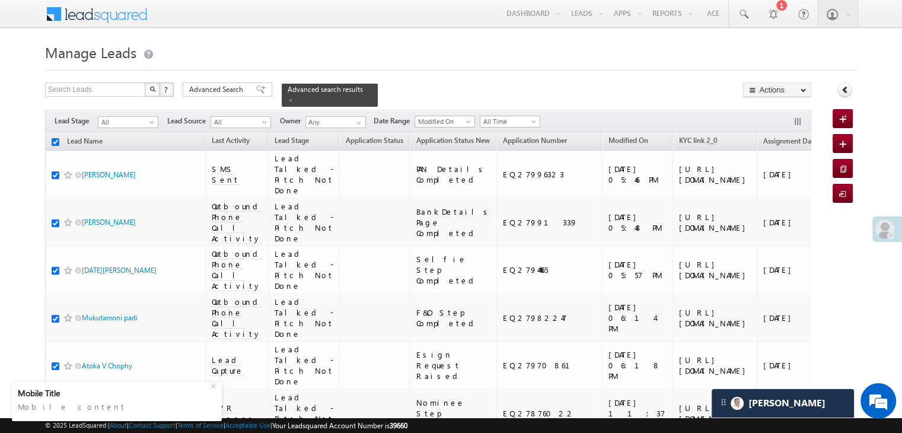
checkbox input "true"
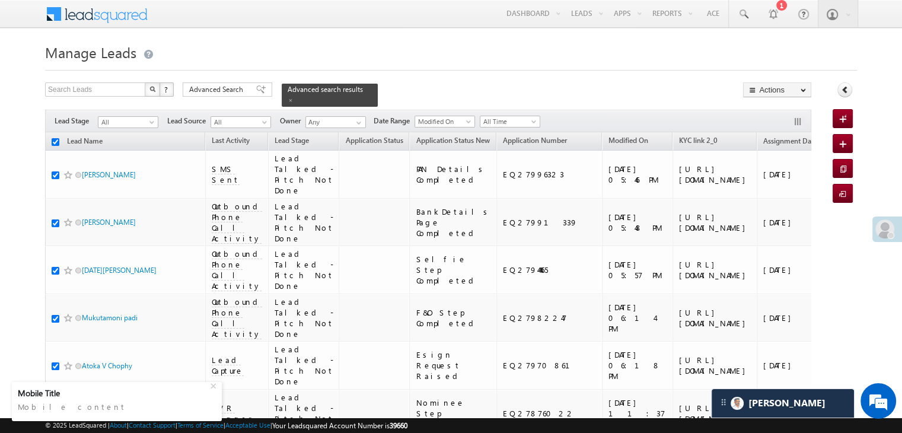
checkbox input "true"
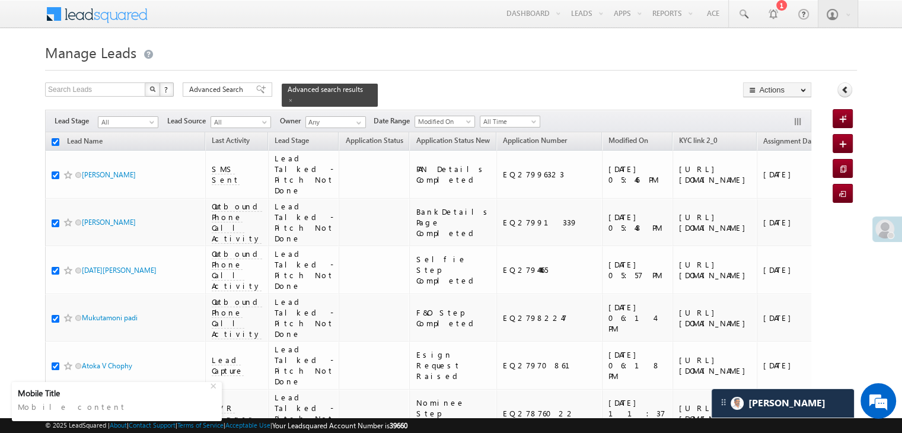
checkbox input "true"
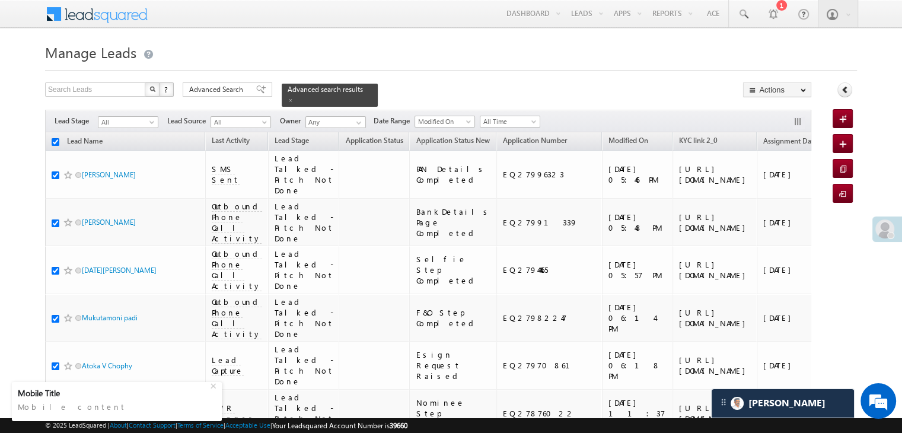
checkbox input "true"
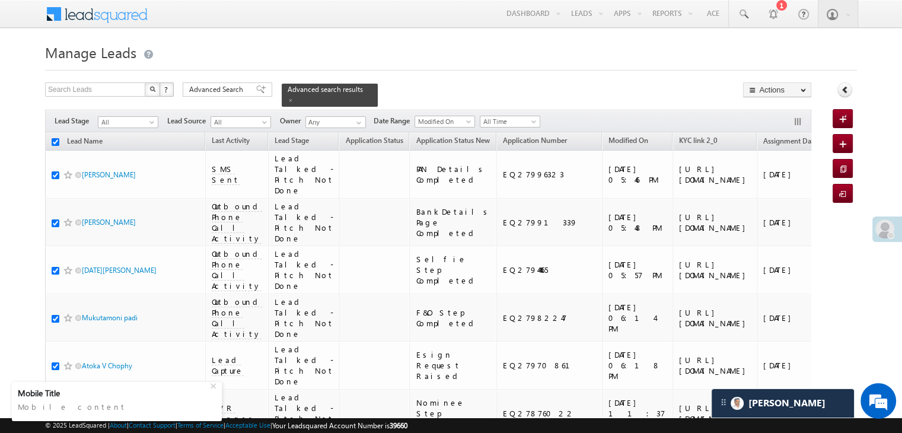
checkbox input "true"
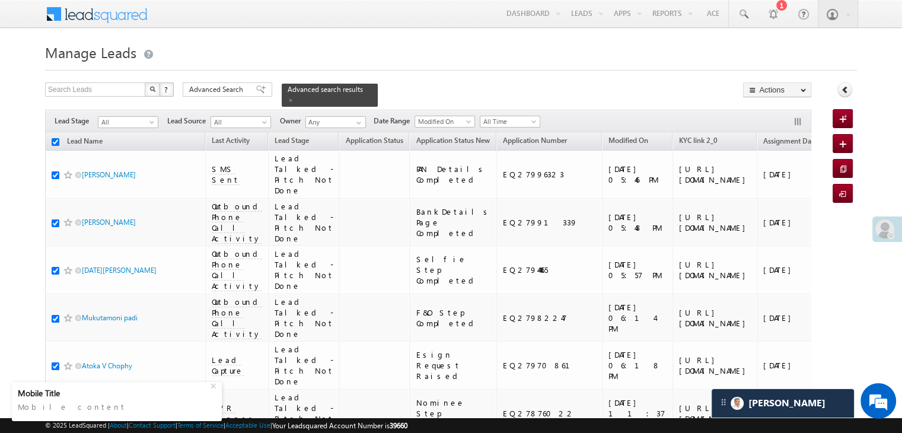
checkbox input "true"
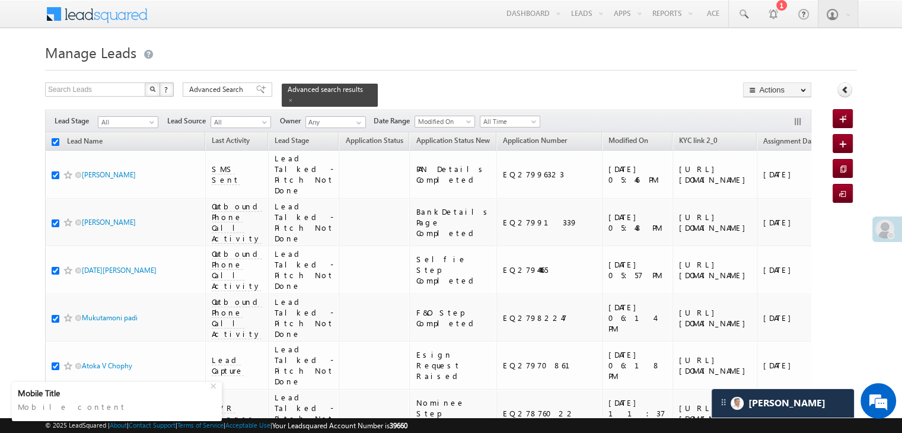
checkbox input "true"
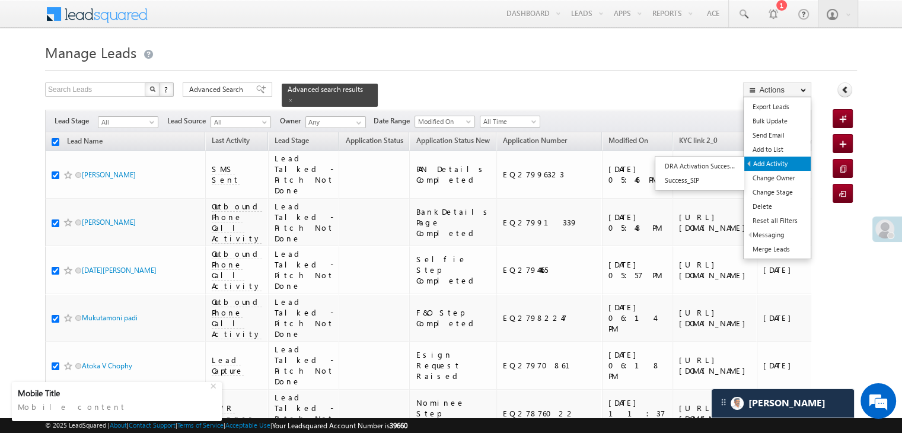
click at [778, 161] on link "Add Activity" at bounding box center [777, 164] width 66 height 14
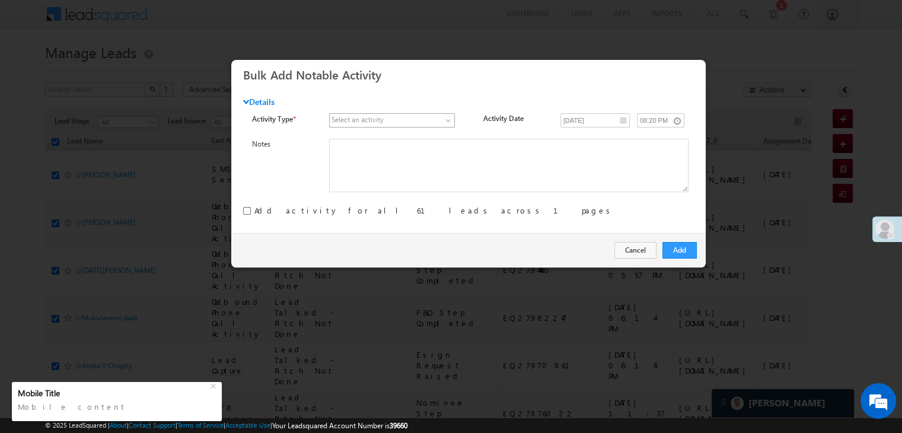
click at [401, 120] on span at bounding box center [386, 120] width 112 height 11
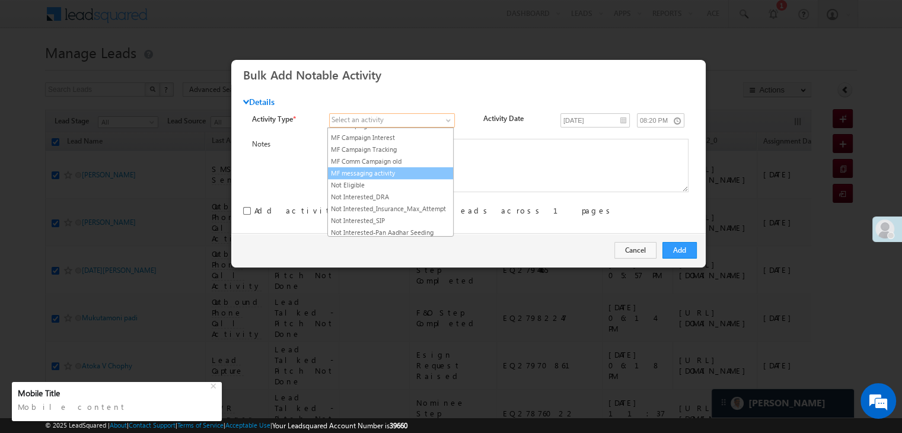
scroll to position [771, 0]
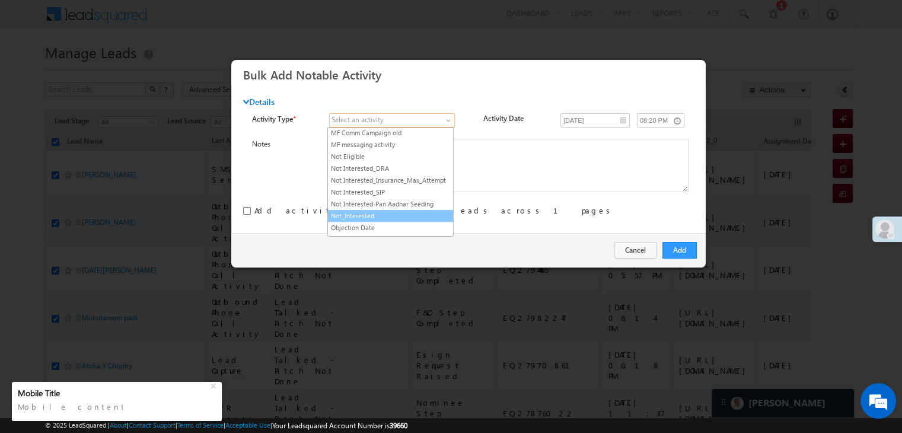
click at [382, 211] on link "Not_Interested" at bounding box center [390, 216] width 125 height 11
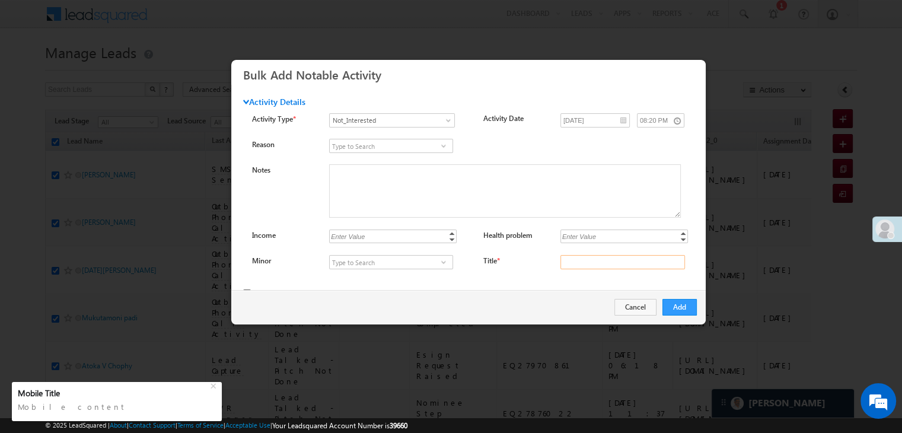
drag, startPoint x: 586, startPoint y: 257, endPoint x: 590, endPoint y: 269, distance: 12.6
click at [586, 257] on input "Title *" at bounding box center [623, 262] width 125 height 14
type input "na"
click at [674, 307] on button "Add" at bounding box center [680, 307] width 34 height 17
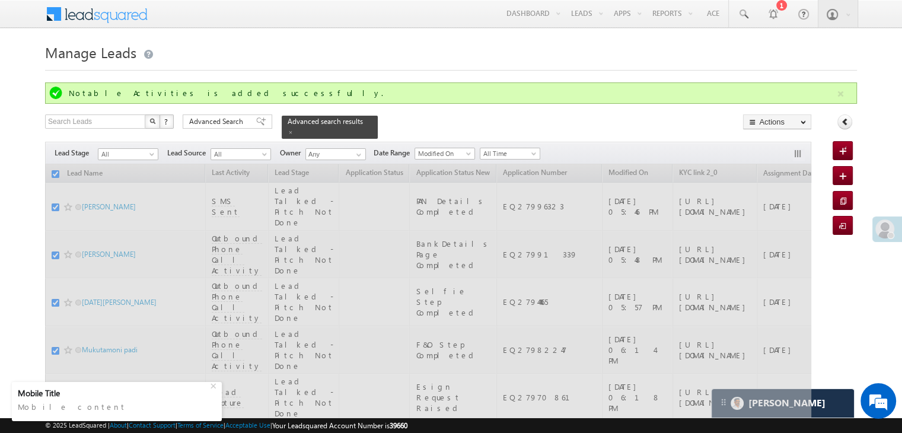
checkbox input "false"
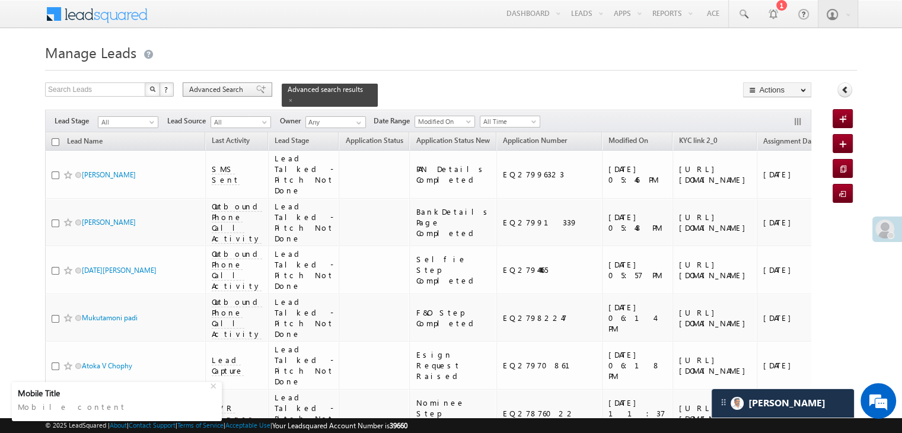
click at [214, 88] on span "Advanced Search" at bounding box center [218, 89] width 58 height 11
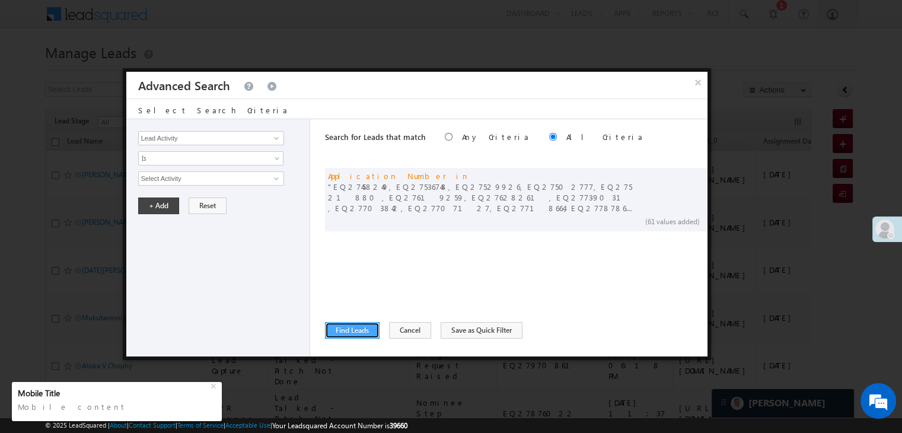
click at [350, 333] on button "Find Leads" at bounding box center [352, 330] width 55 height 17
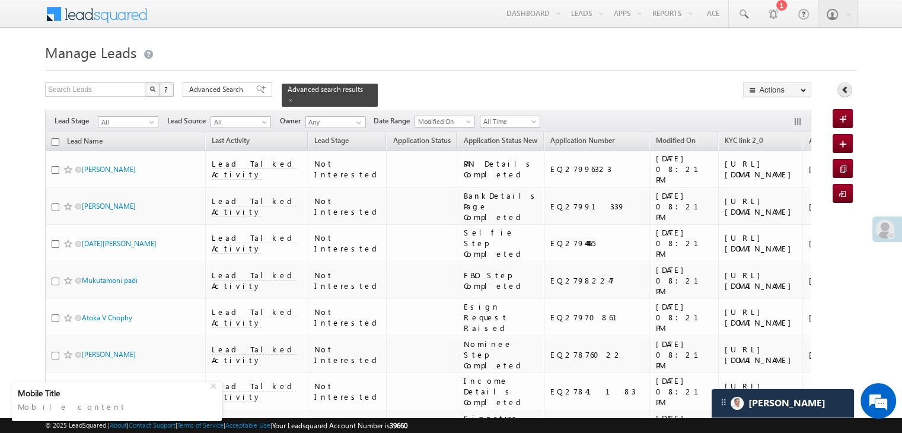
click at [847, 92] on icon at bounding box center [845, 89] width 8 height 8
